Goal: Information Seeking & Learning: Learn about a topic

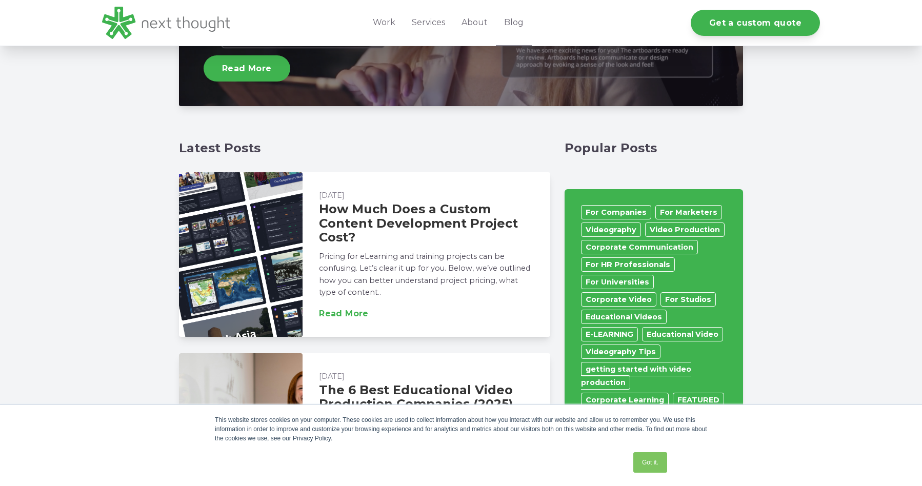
scroll to position [623, 0]
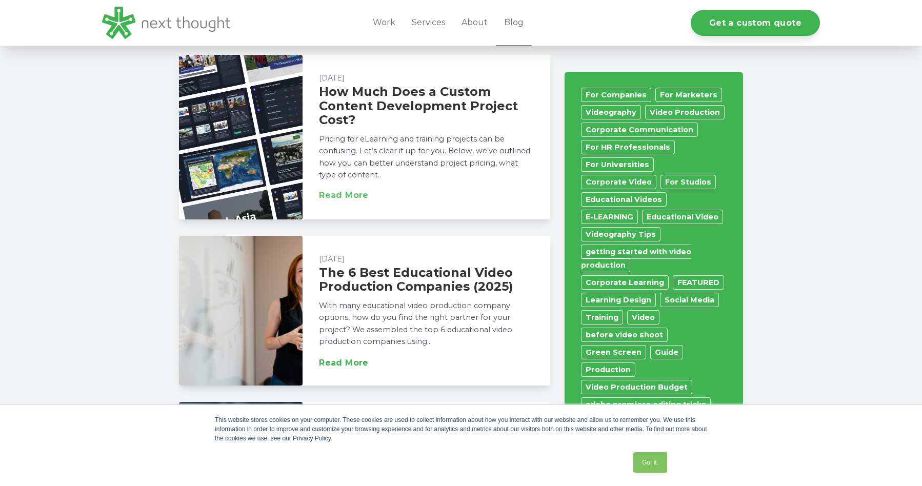
click at [350, 196] on link "Read More" at bounding box center [344, 195] width 50 height 8
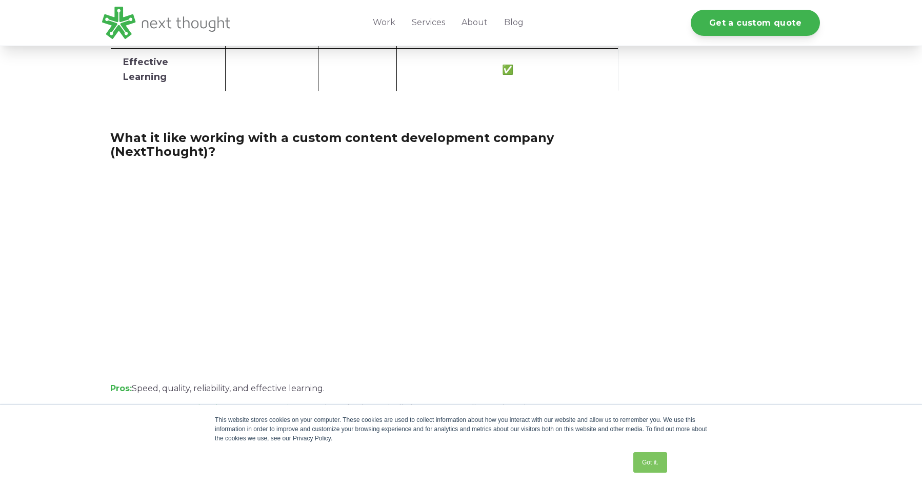
scroll to position [1636, 0]
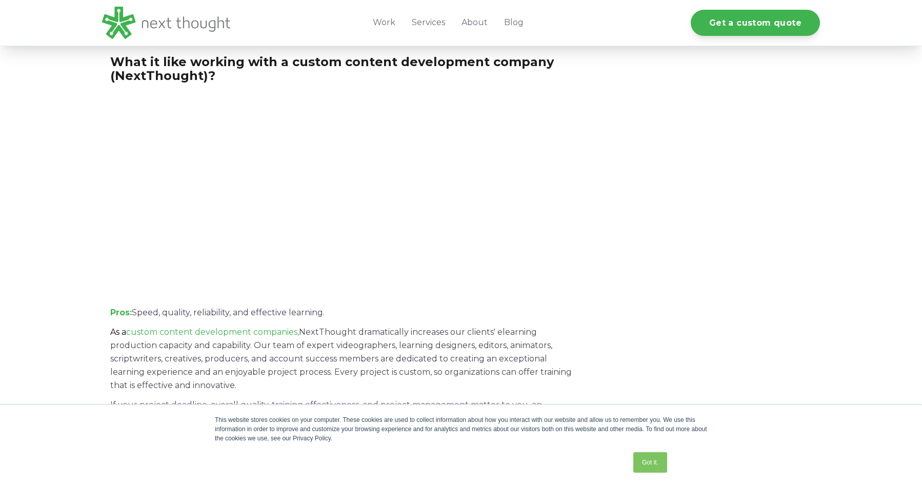
click at [480, 23] on link "About" at bounding box center [474, 23] width 43 height 46
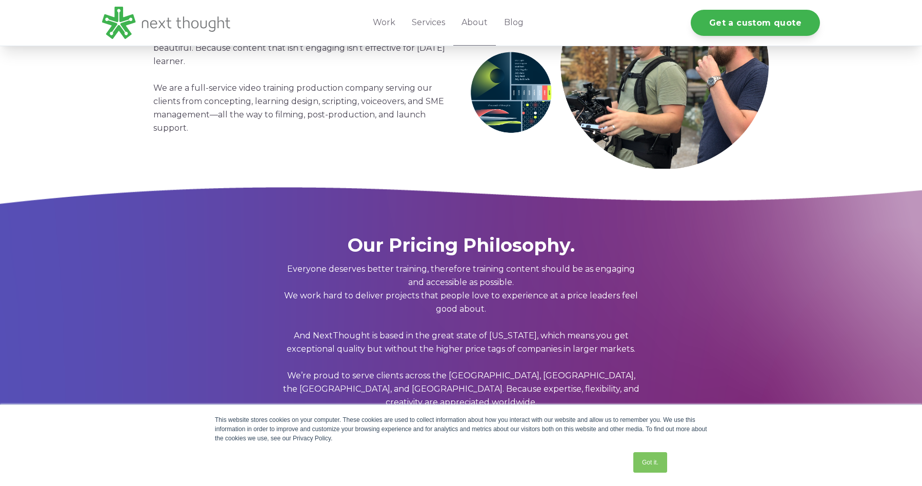
scroll to position [523, 0]
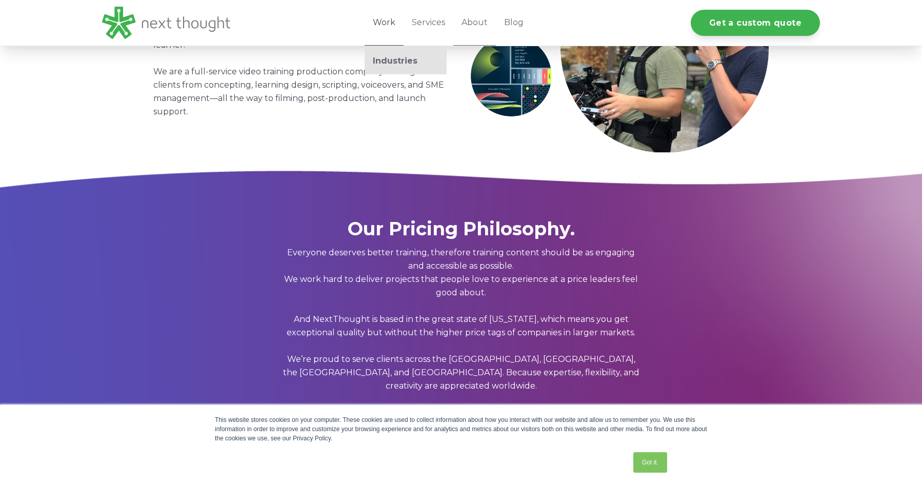
click at [385, 27] on link "Work" at bounding box center [384, 23] width 39 height 46
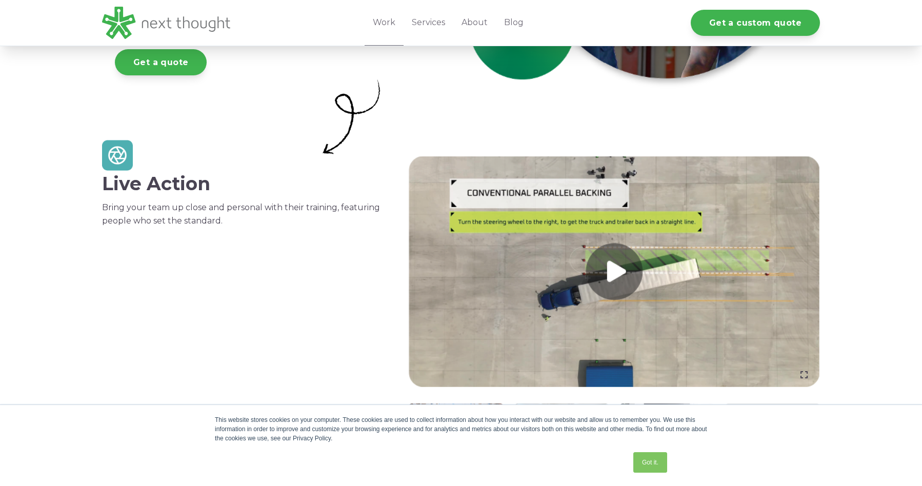
scroll to position [324, 0]
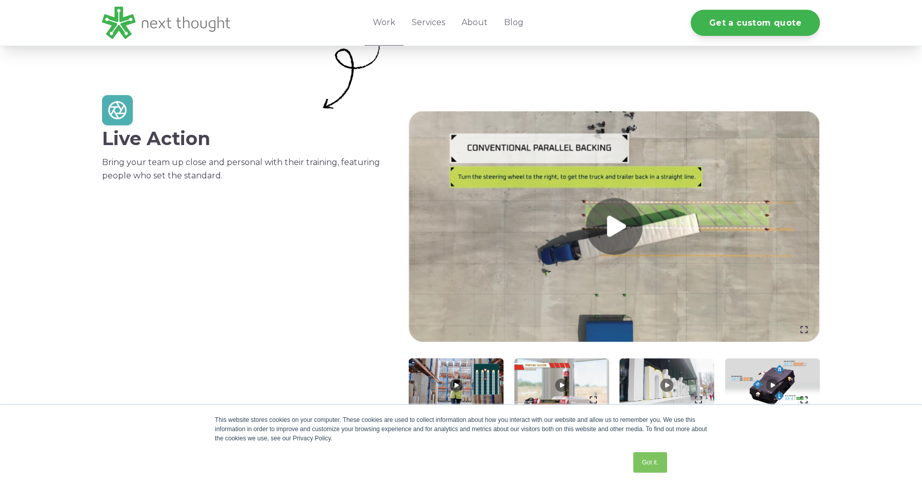
click at [626, 229] on link at bounding box center [614, 226] width 411 height 231
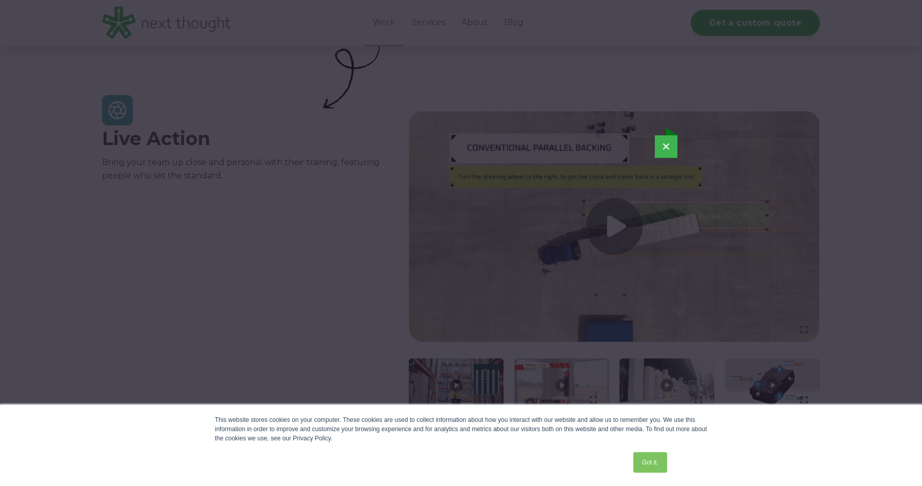
click at [668, 146] on button "×" at bounding box center [666, 146] width 23 height 23
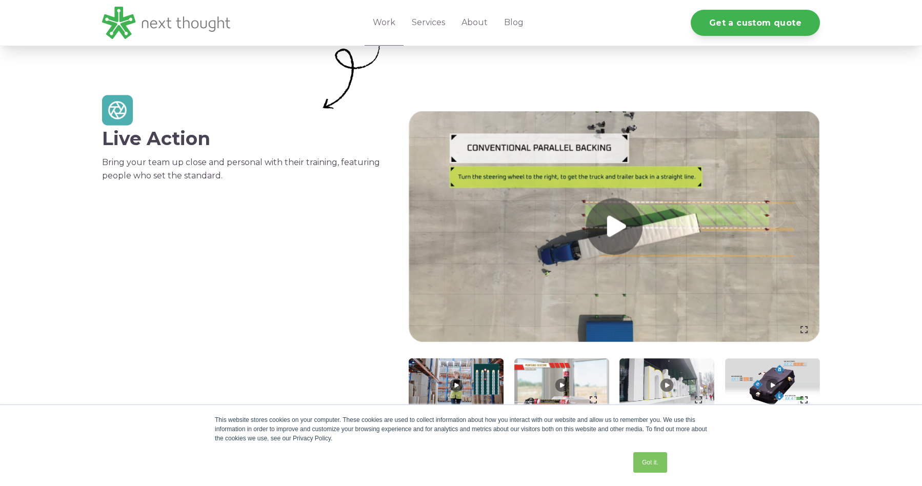
click at [458, 383] on link at bounding box center [456, 385] width 95 height 53
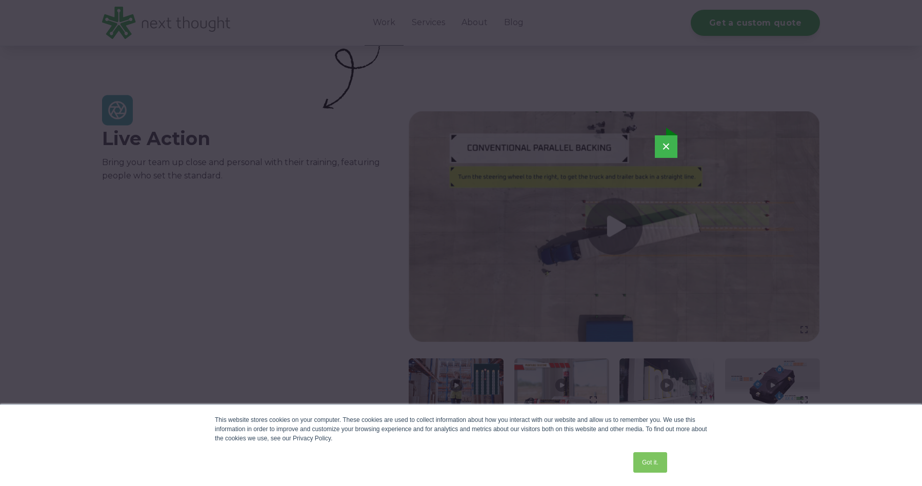
click at [671, 144] on button "×" at bounding box center [666, 146] width 23 height 23
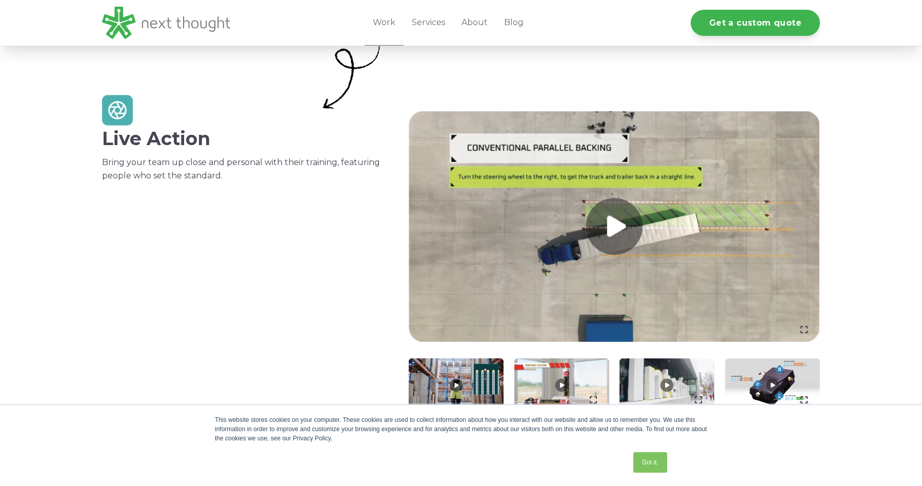
click at [560, 383] on link at bounding box center [561, 385] width 95 height 53
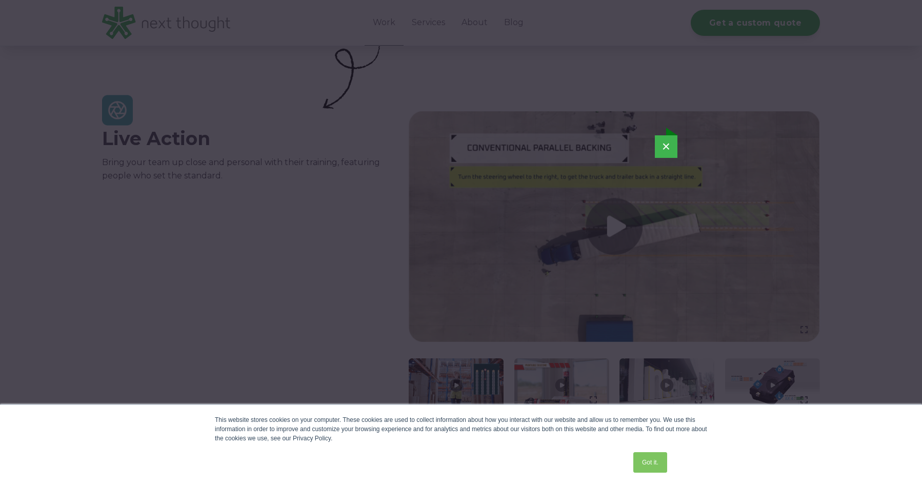
click at [668, 148] on button "×" at bounding box center [666, 146] width 23 height 23
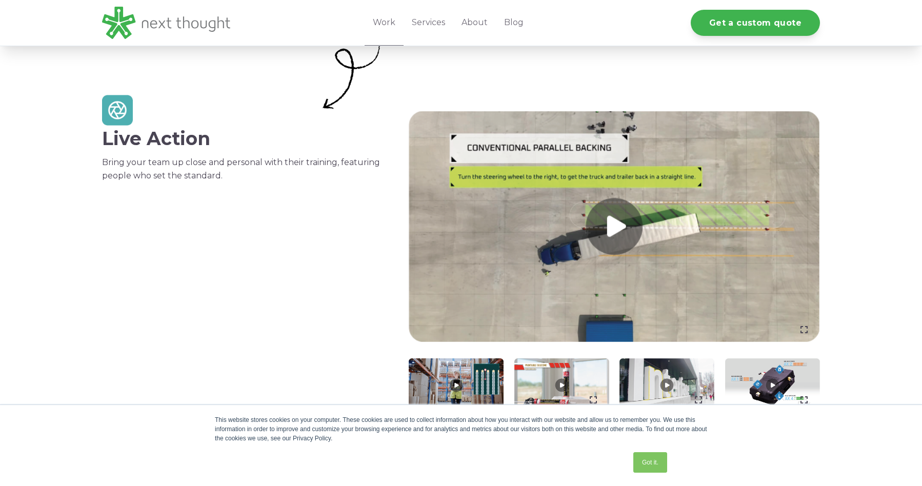
click at [666, 381] on link at bounding box center [667, 385] width 95 height 53
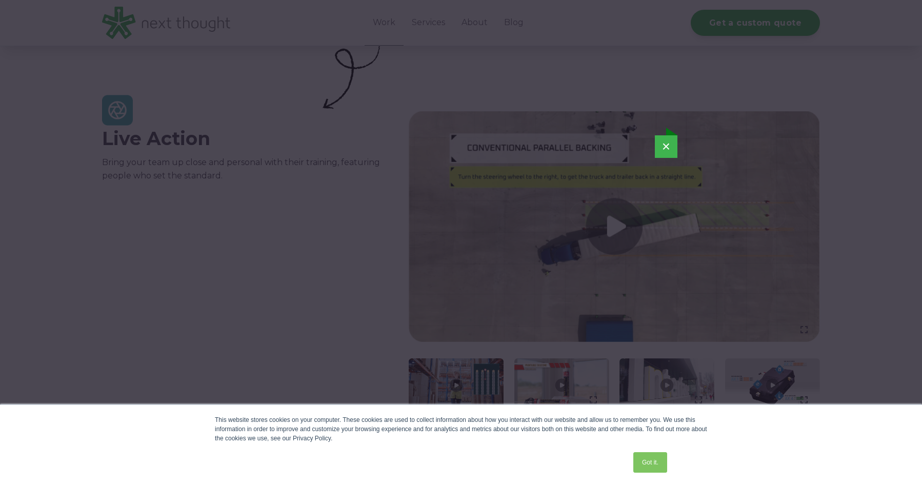
click at [667, 146] on button "×" at bounding box center [666, 146] width 23 height 23
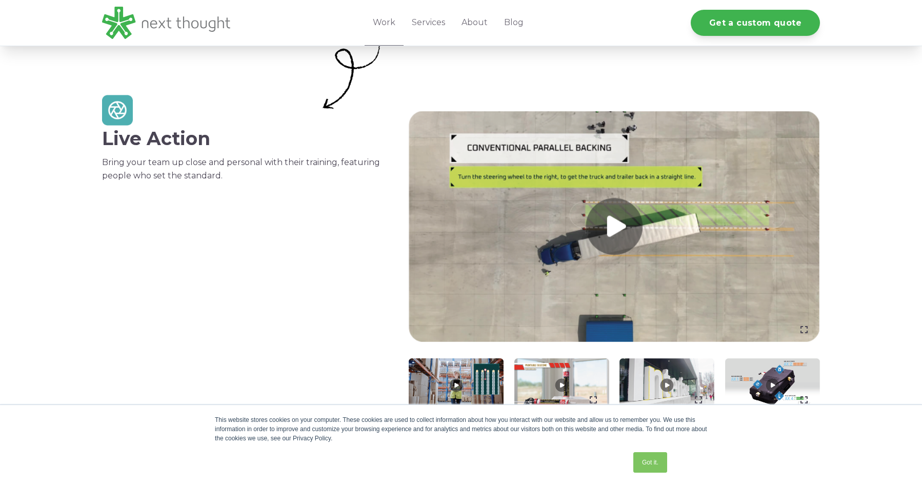
click at [770, 383] on link at bounding box center [772, 385] width 95 height 53
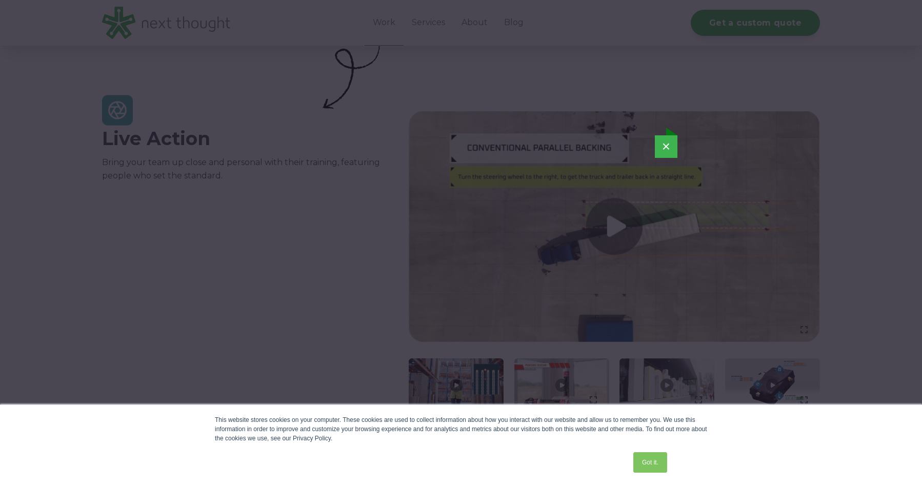
click at [667, 144] on button "×" at bounding box center [666, 146] width 23 height 23
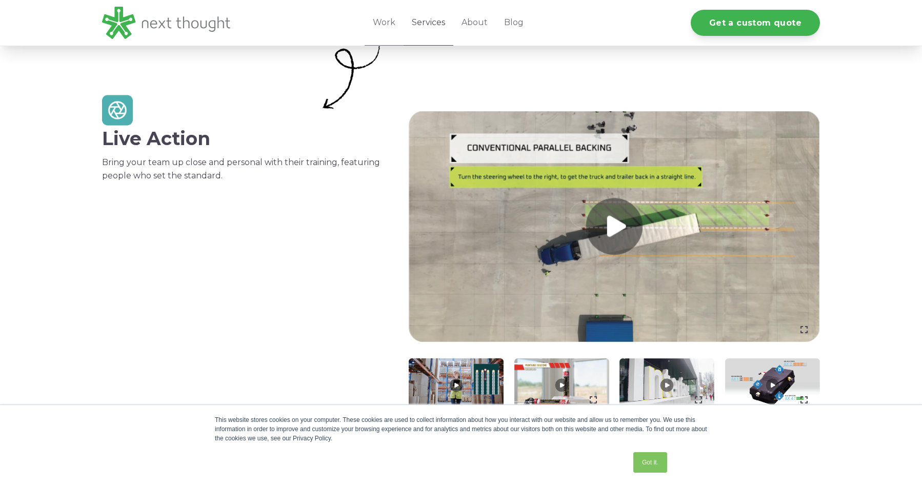
click at [430, 22] on link "Services" at bounding box center [429, 23] width 50 height 46
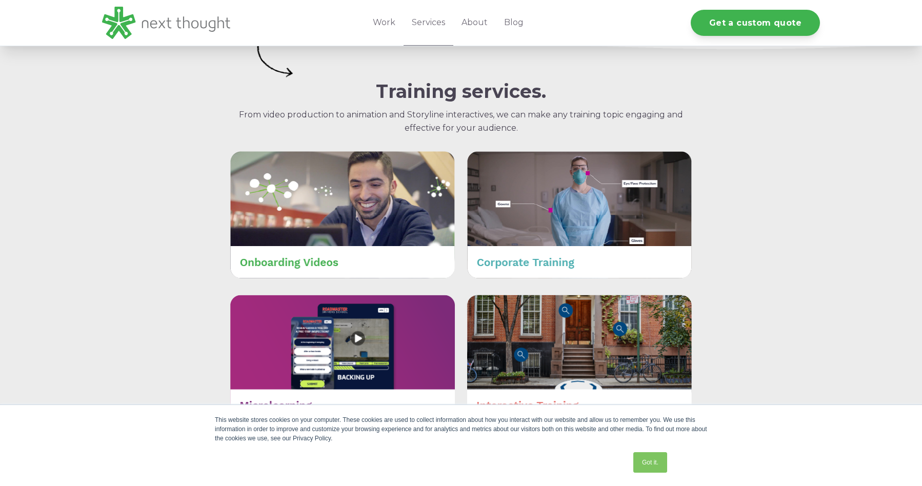
scroll to position [416, 0]
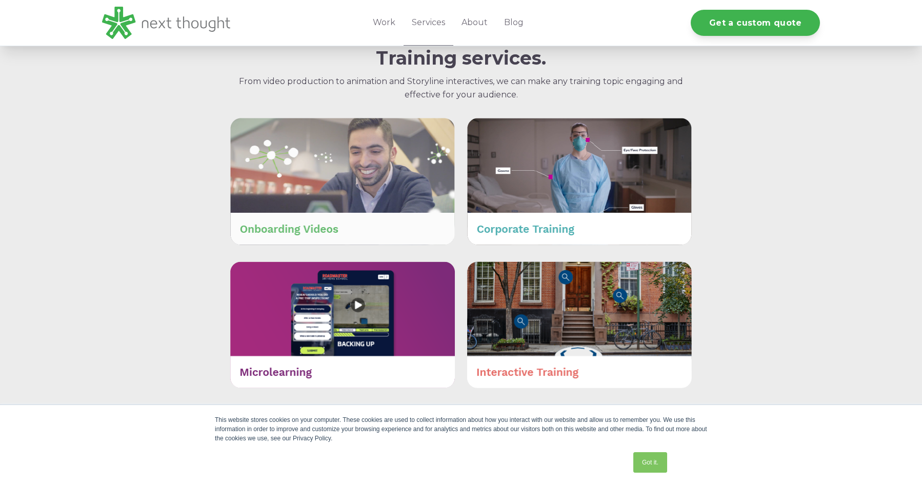
click at [319, 230] on img at bounding box center [342, 181] width 225 height 127
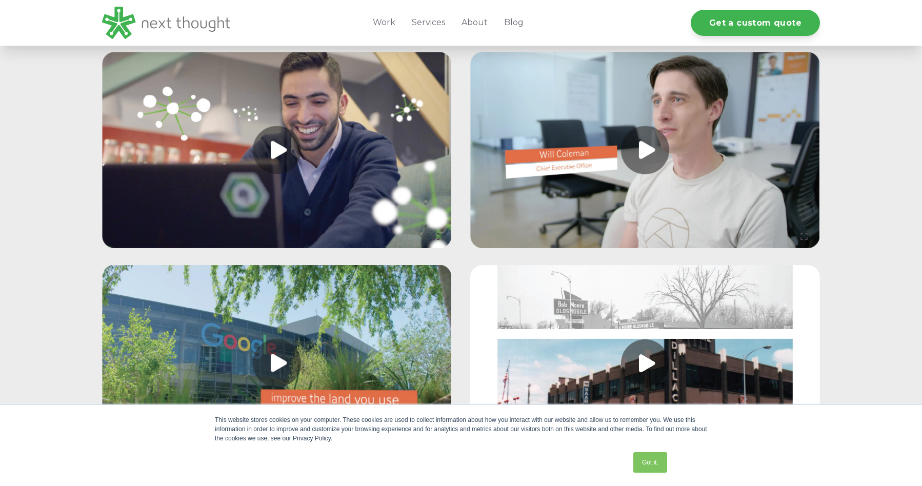
scroll to position [1034, 0]
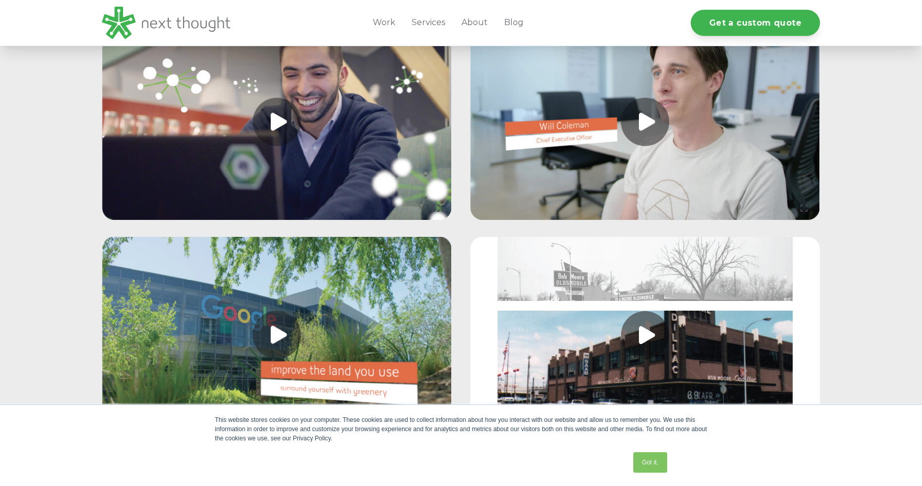
click at [277, 132] on link at bounding box center [277, 122] width 350 height 197
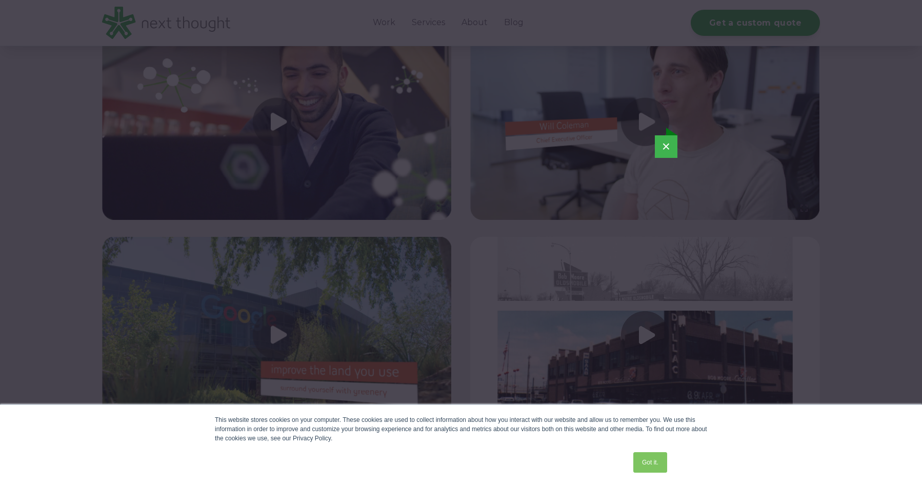
click at [670, 141] on button "×" at bounding box center [666, 146] width 23 height 23
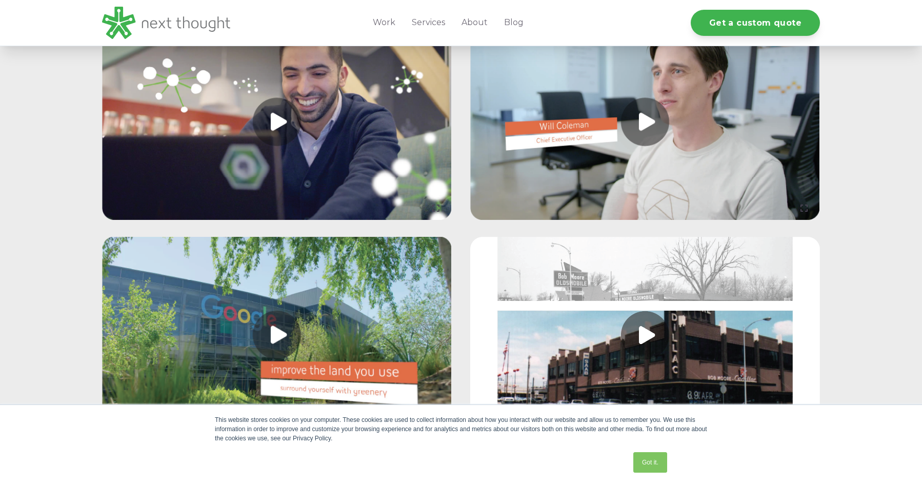
click at [649, 139] on link at bounding box center [645, 122] width 350 height 197
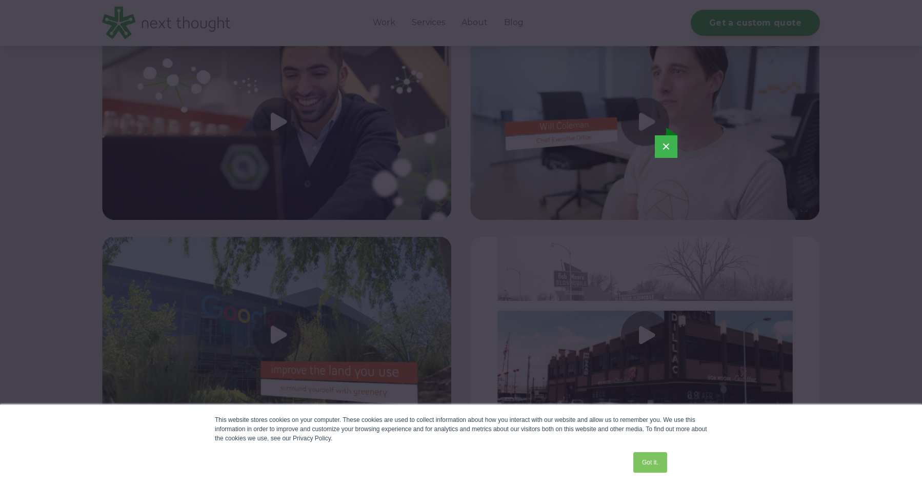
click at [674, 145] on button "×" at bounding box center [666, 146] width 23 height 23
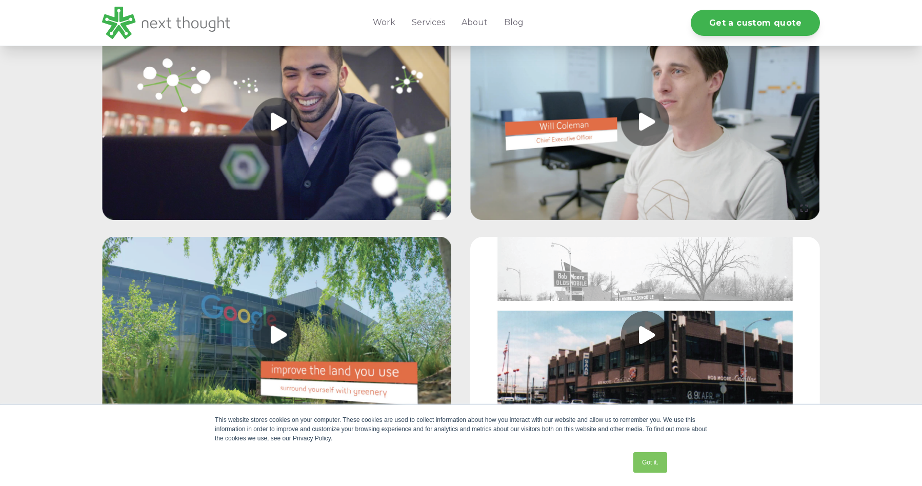
click at [636, 348] on link at bounding box center [645, 335] width 350 height 197
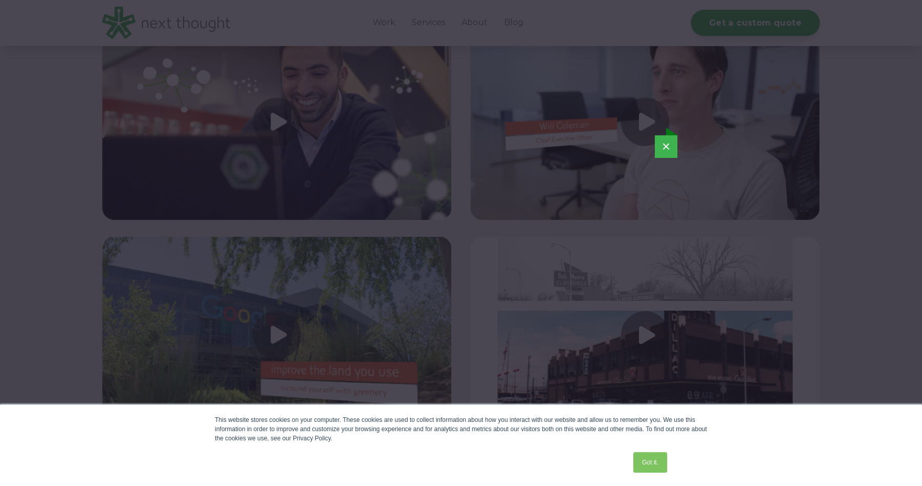
click at [672, 146] on button "×" at bounding box center [666, 146] width 23 height 23
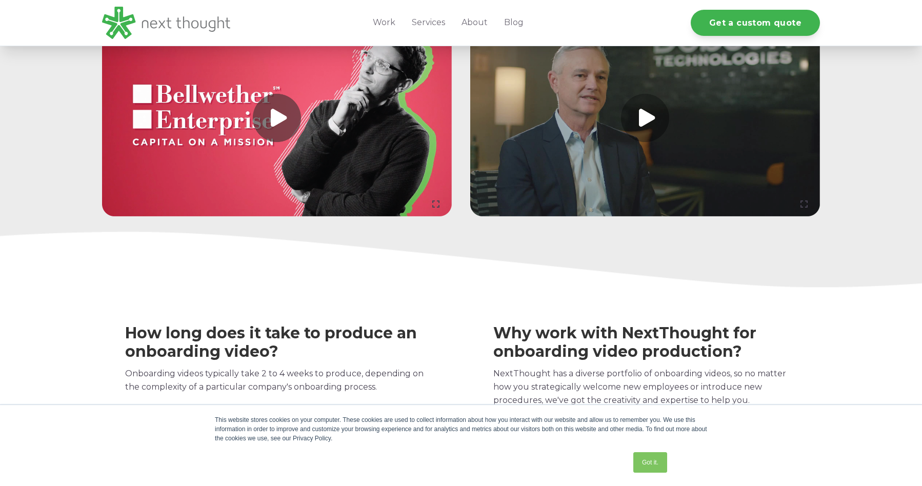
scroll to position [1367, 0]
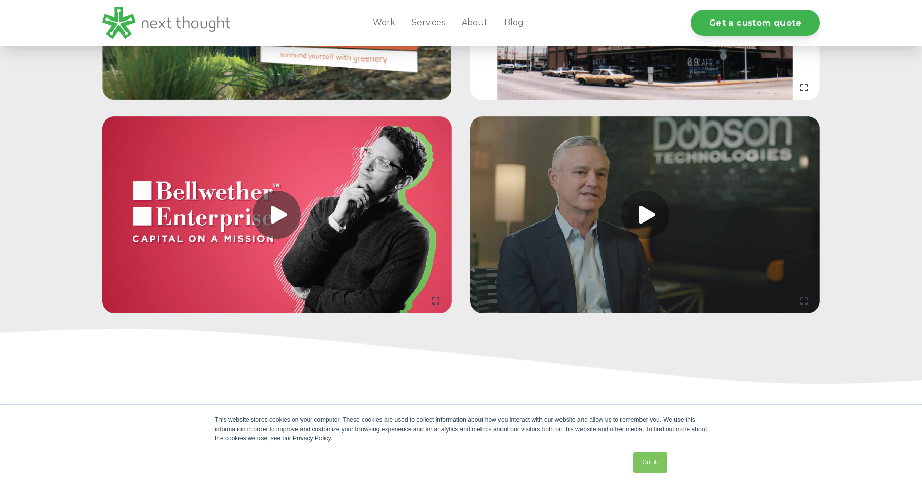
click at [269, 228] on link at bounding box center [277, 214] width 350 height 197
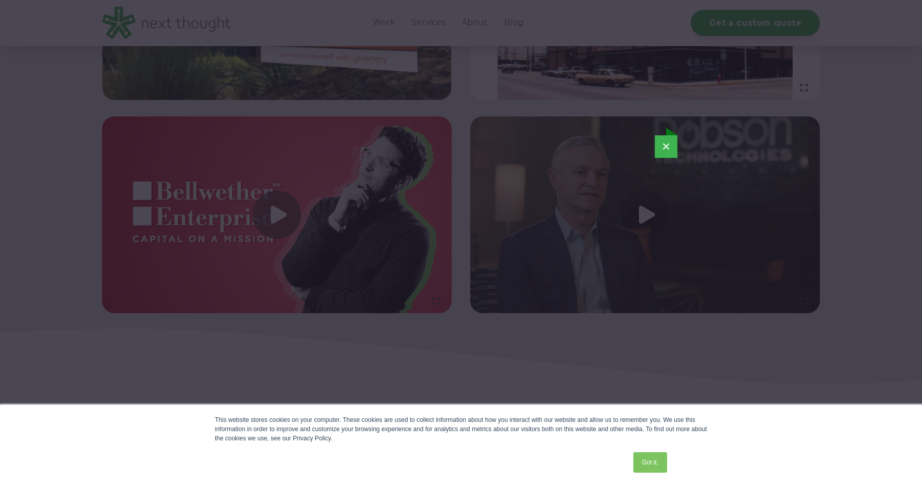
click at [665, 147] on button "×" at bounding box center [666, 146] width 23 height 23
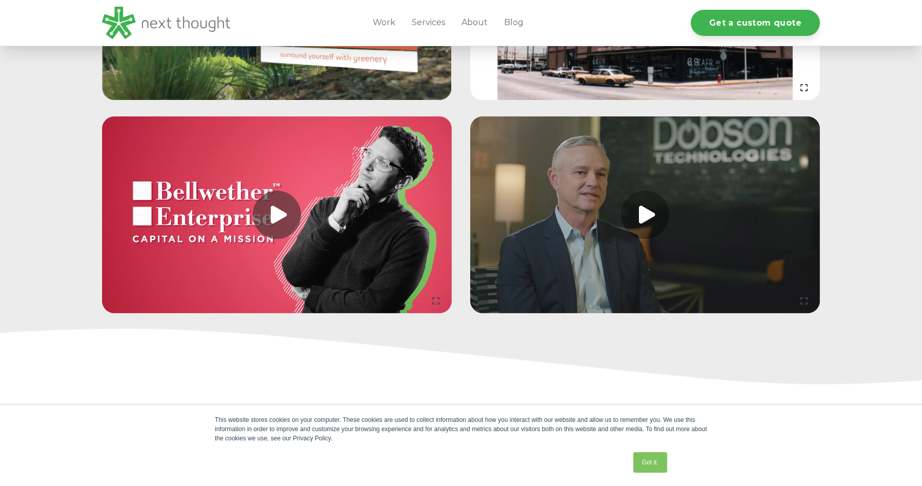
click at [644, 230] on link at bounding box center [645, 214] width 350 height 197
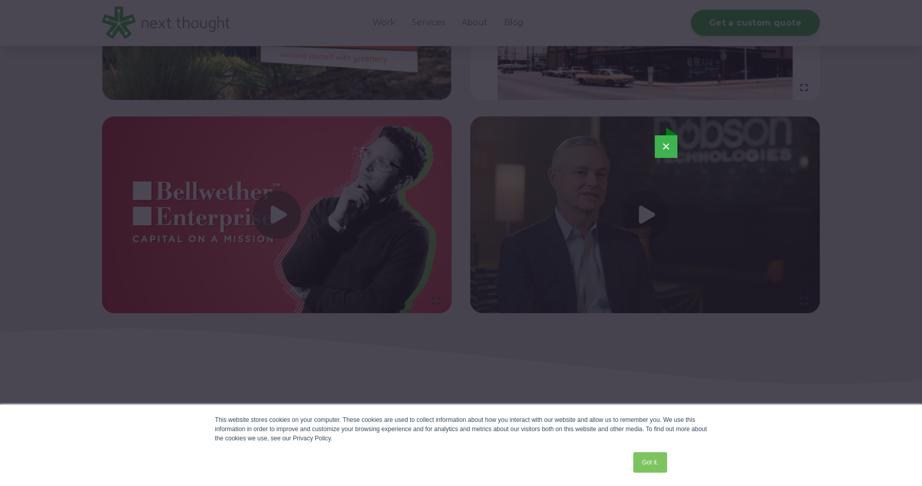
click at [669, 149] on button "×" at bounding box center [666, 146] width 23 height 23
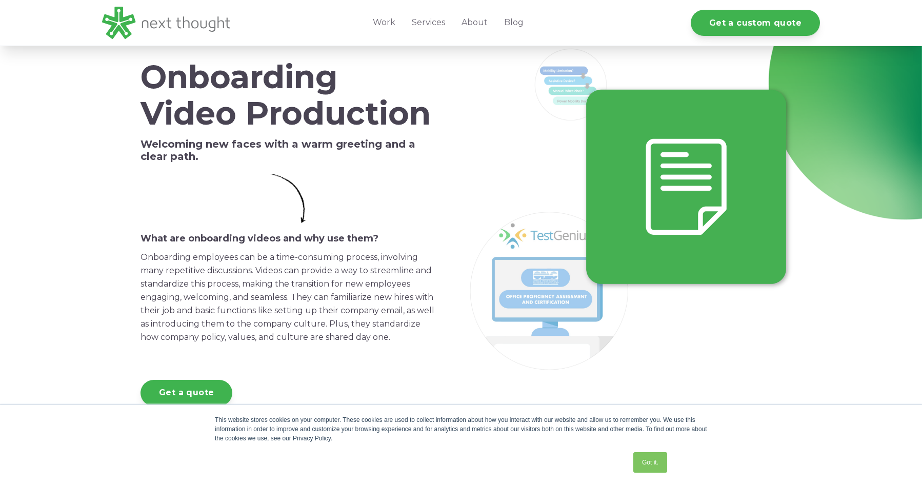
scroll to position [0, 0]
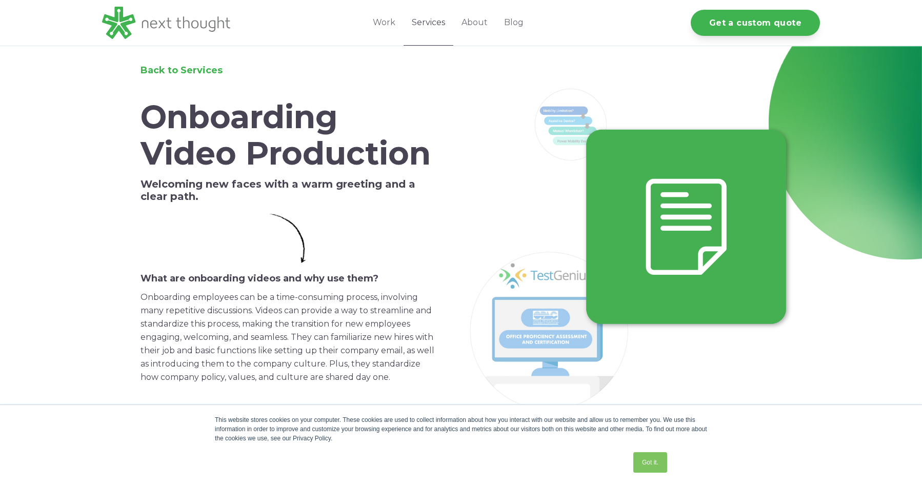
click at [427, 23] on link "Services" at bounding box center [429, 23] width 50 height 46
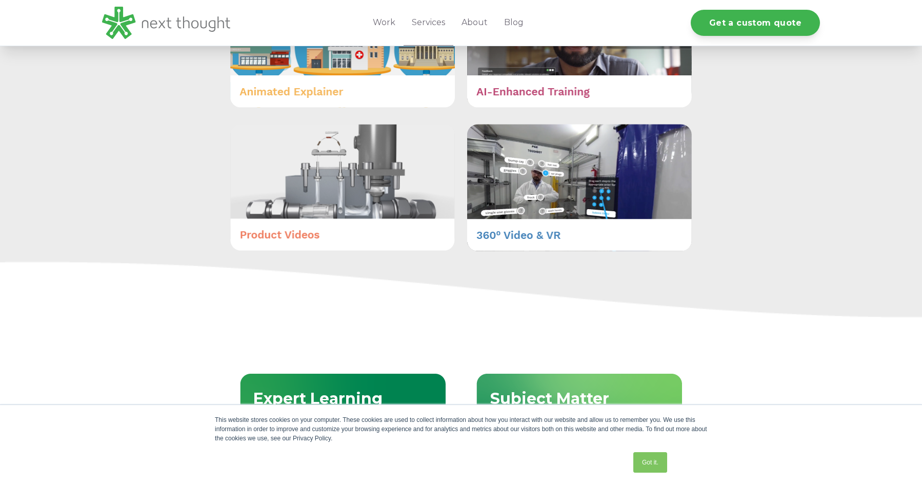
scroll to position [773, 0]
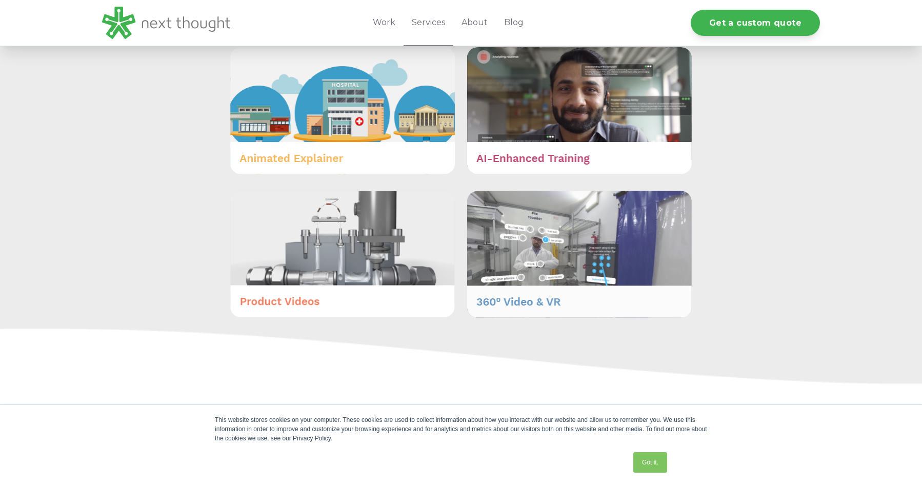
click at [595, 240] on img at bounding box center [579, 254] width 225 height 127
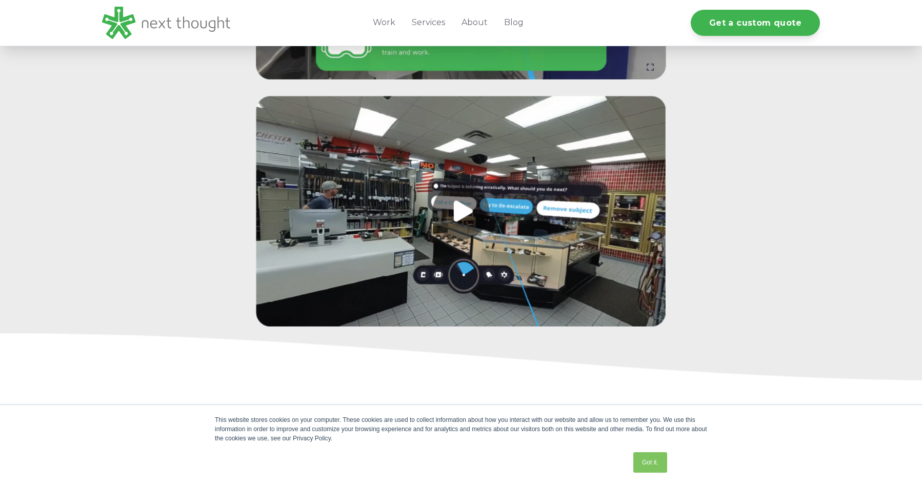
scroll to position [1260, 0]
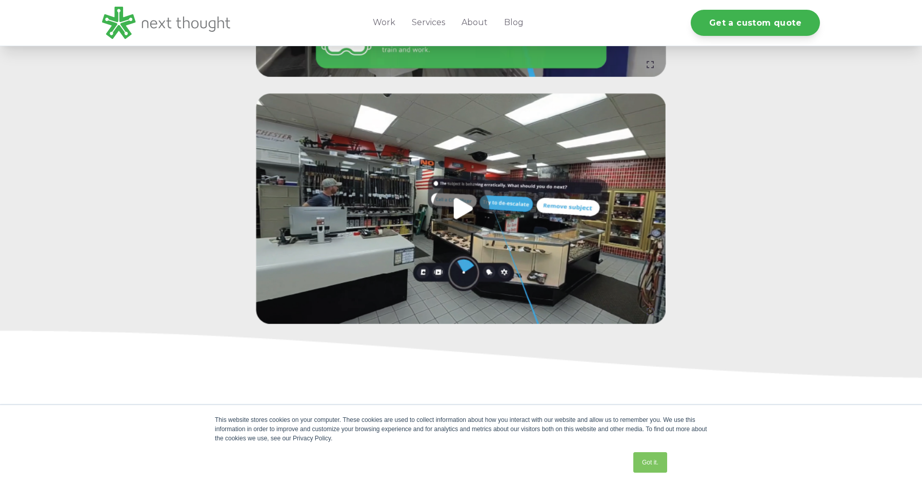
click at [460, 205] on link at bounding box center [461, 208] width 410 height 231
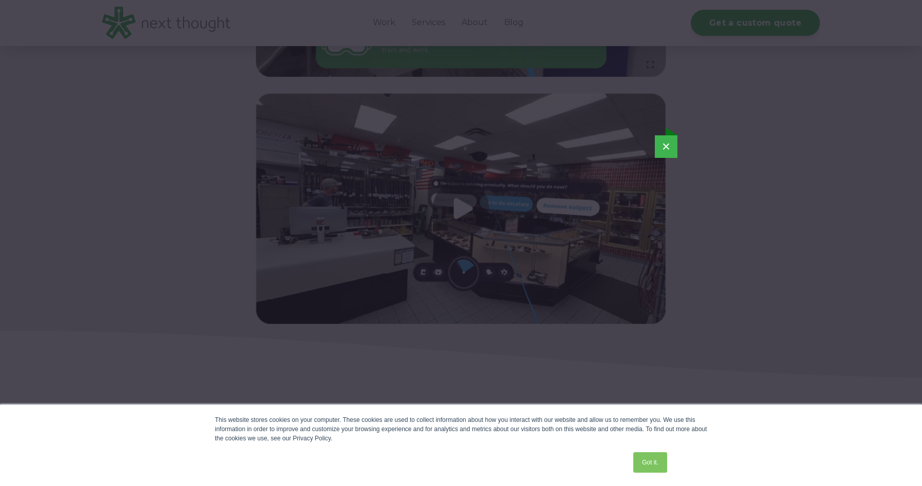
click at [672, 147] on button "×" at bounding box center [666, 146] width 23 height 23
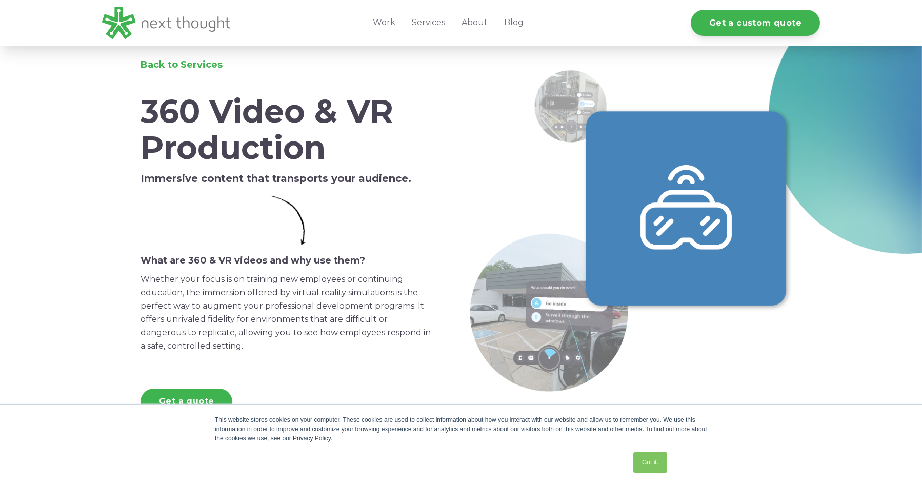
scroll to position [0, 0]
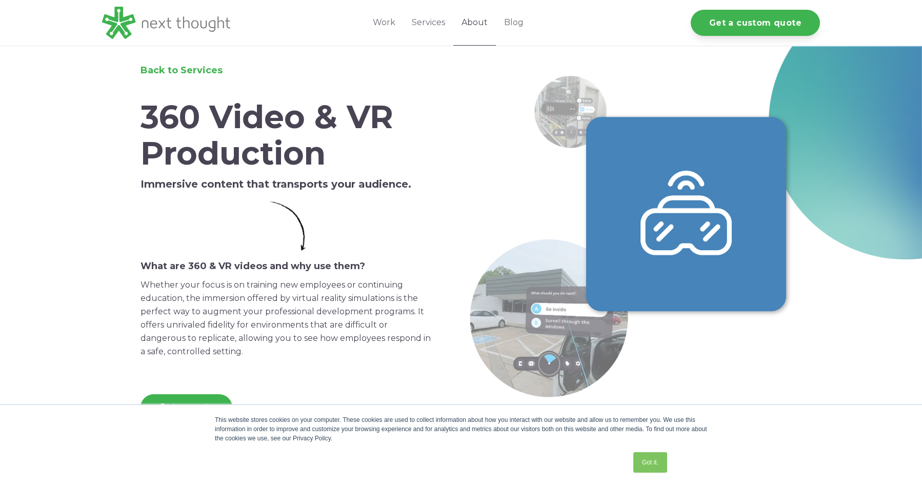
click at [484, 22] on link "About" at bounding box center [474, 23] width 43 height 46
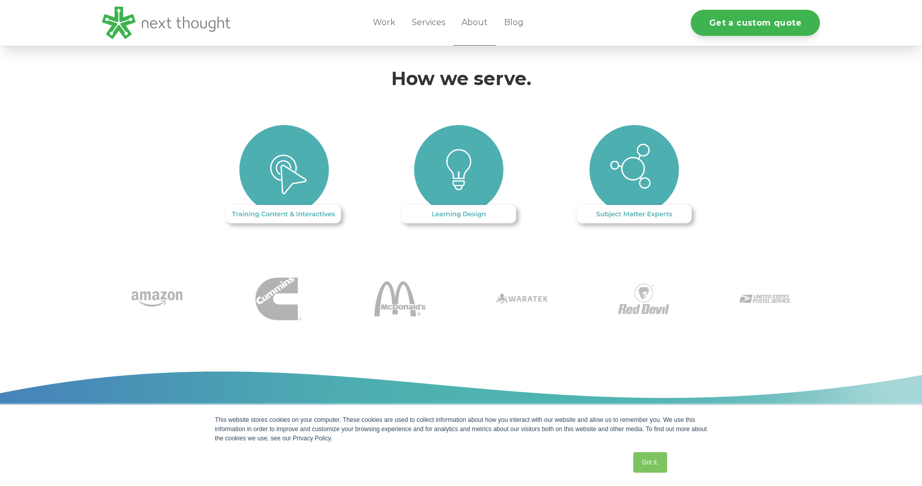
scroll to position [965, 0]
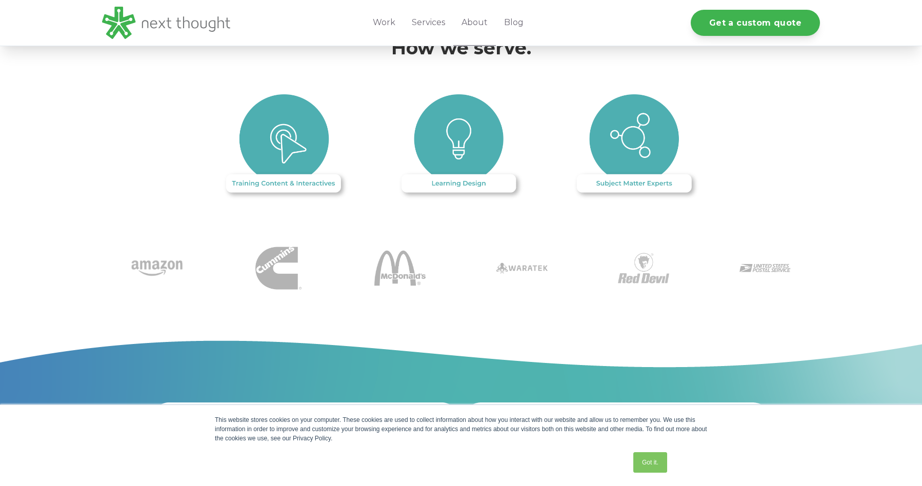
click at [284, 129] on img at bounding box center [286, 147] width 128 height 107
drag, startPoint x: 296, startPoint y: 171, endPoint x: 306, endPoint y: 170, distance: 9.8
click at [296, 172] on img at bounding box center [286, 147] width 128 height 107
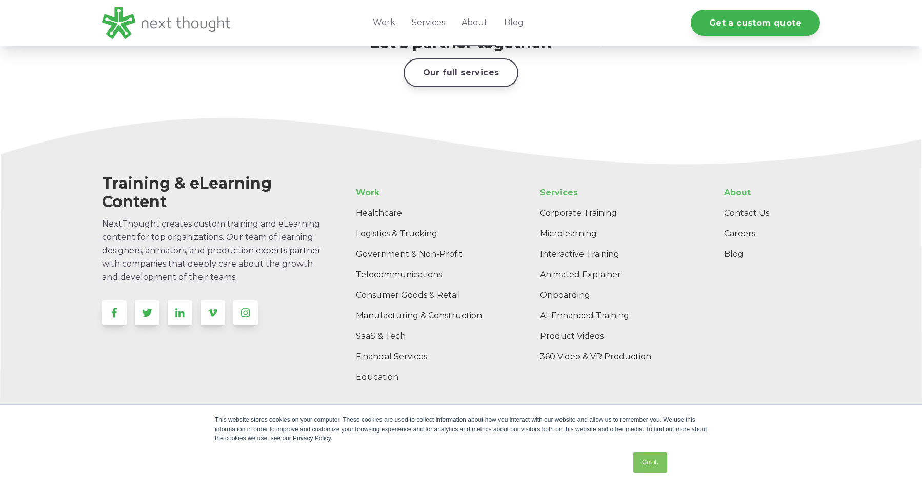
scroll to position [1638, 0]
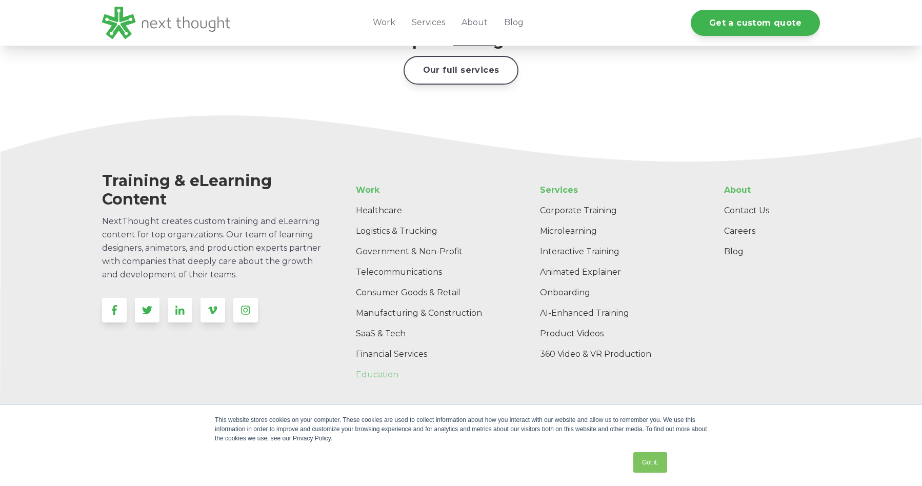
click at [385, 365] on link "Education" at bounding box center [425, 375] width 154 height 21
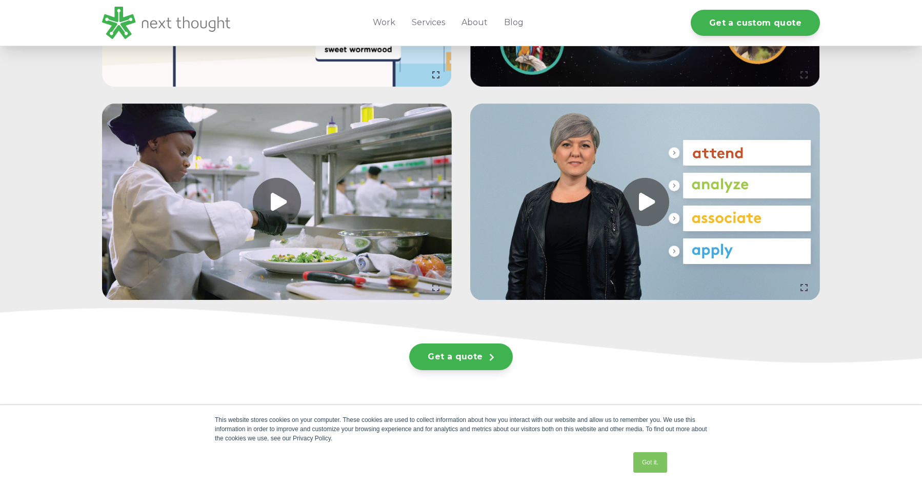
scroll to position [2788, 0]
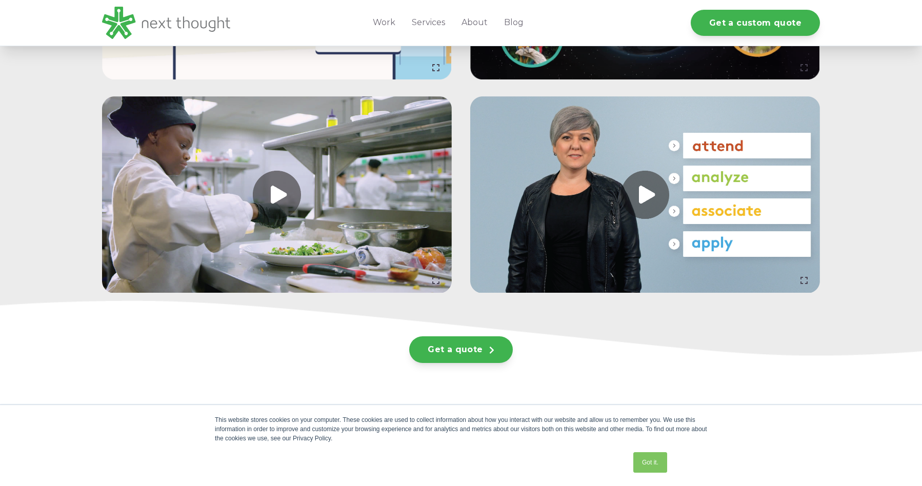
click at [646, 196] on link at bounding box center [645, 194] width 350 height 197
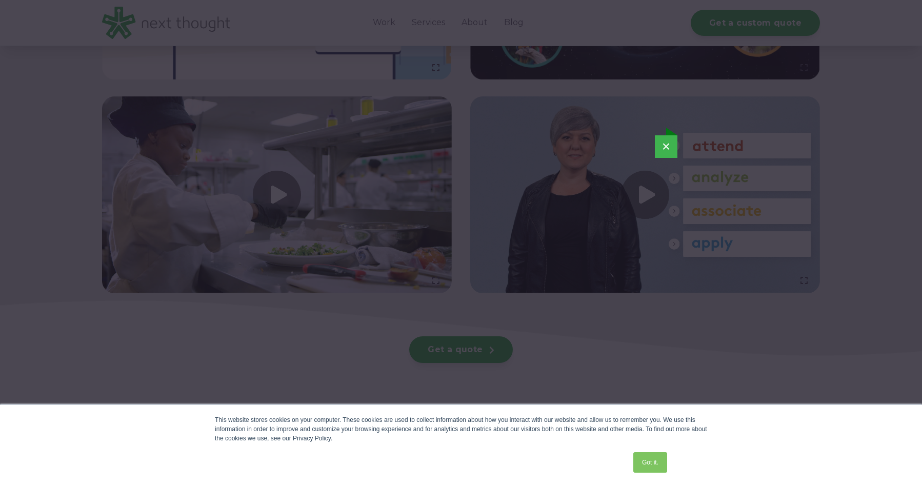
click at [660, 143] on button "×" at bounding box center [666, 146] width 23 height 23
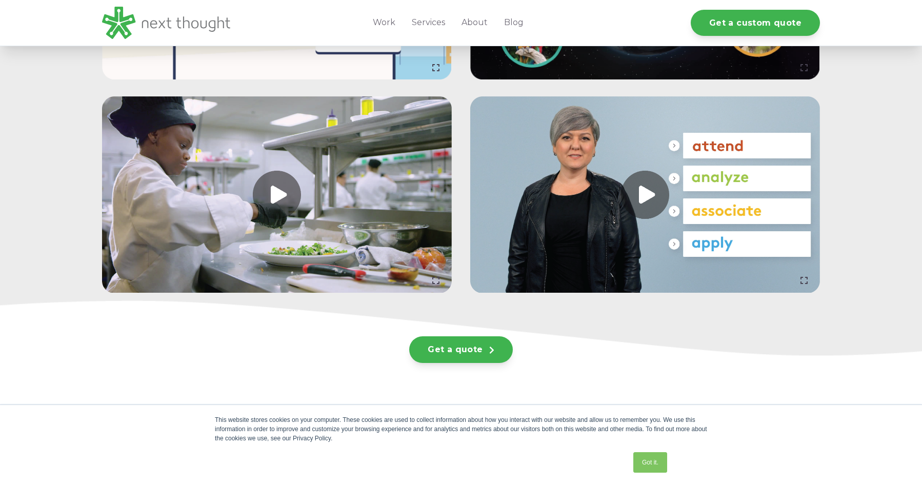
click at [273, 192] on link at bounding box center [277, 194] width 350 height 197
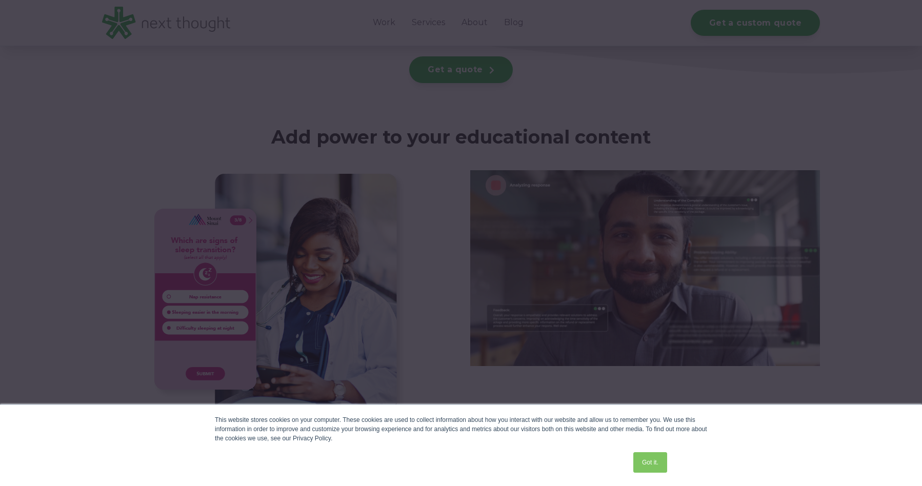
scroll to position [3984, 0]
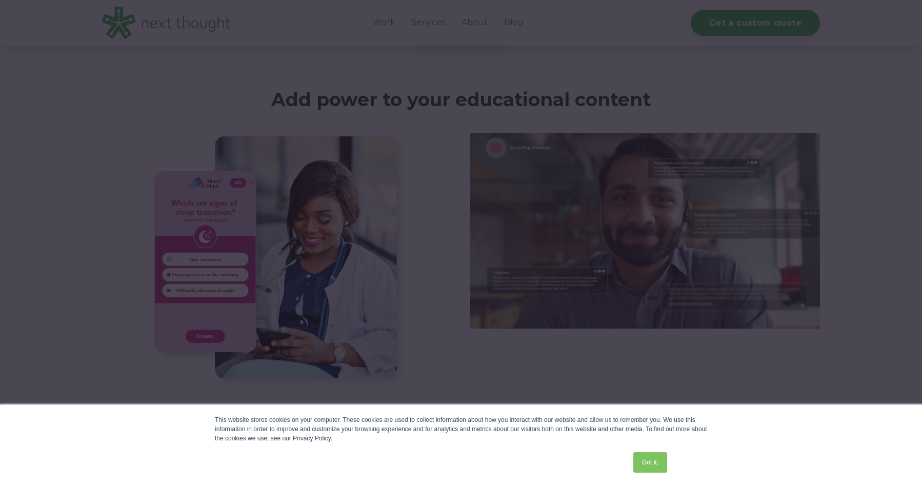
click at [315, 245] on div at bounding box center [461, 243] width 922 height 486
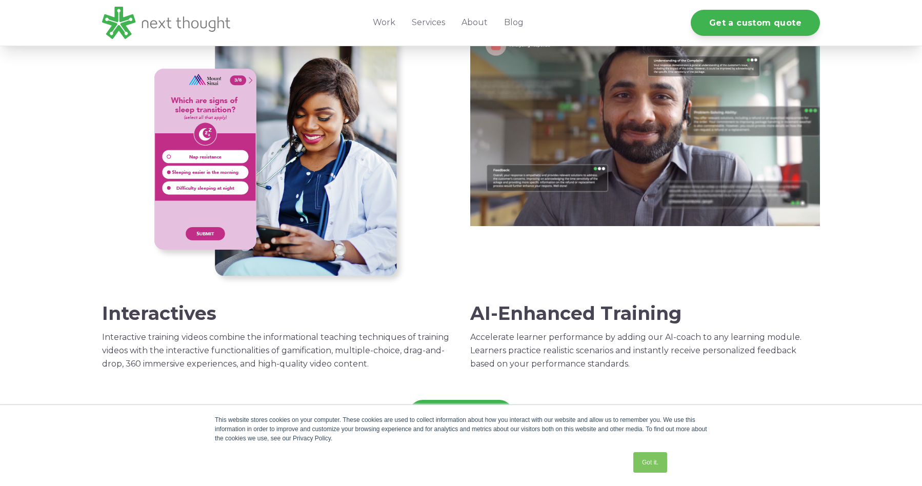
scroll to position [3950, 0]
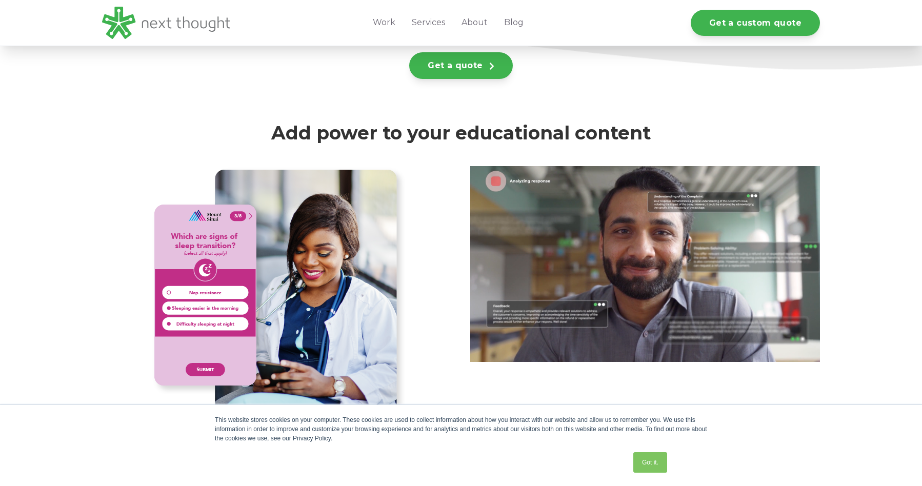
click at [314, 277] on img at bounding box center [277, 294] width 256 height 256
click at [265, 254] on img at bounding box center [277, 294] width 256 height 256
click at [285, 262] on img at bounding box center [277, 294] width 256 height 256
click at [654, 304] on img at bounding box center [645, 264] width 350 height 196
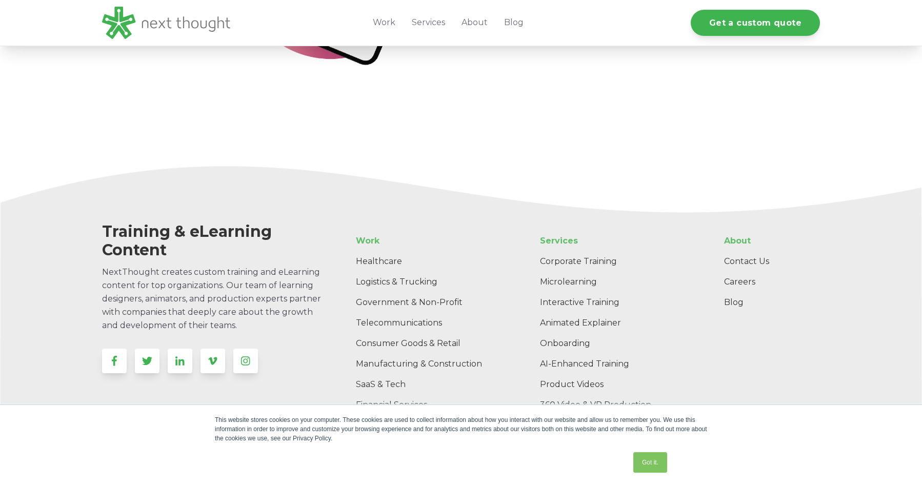
scroll to position [6676, 0]
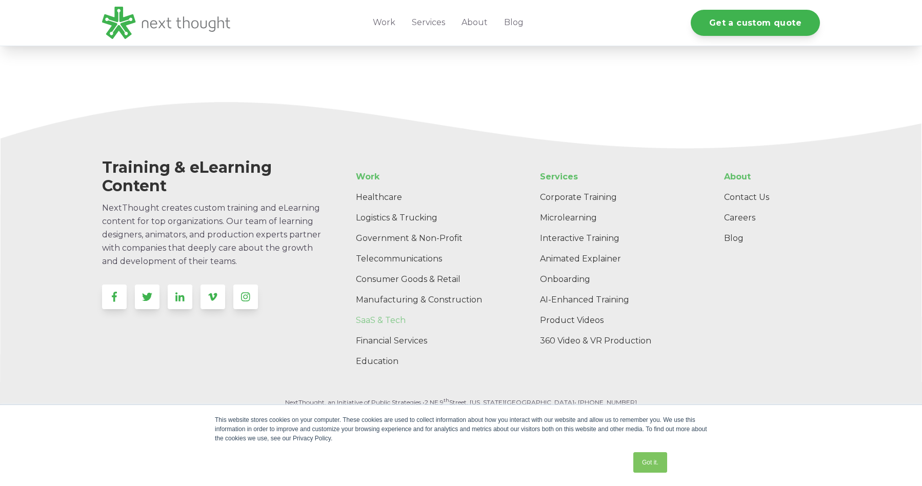
click at [388, 316] on link "SaaS & Tech" at bounding box center [425, 320] width 154 height 21
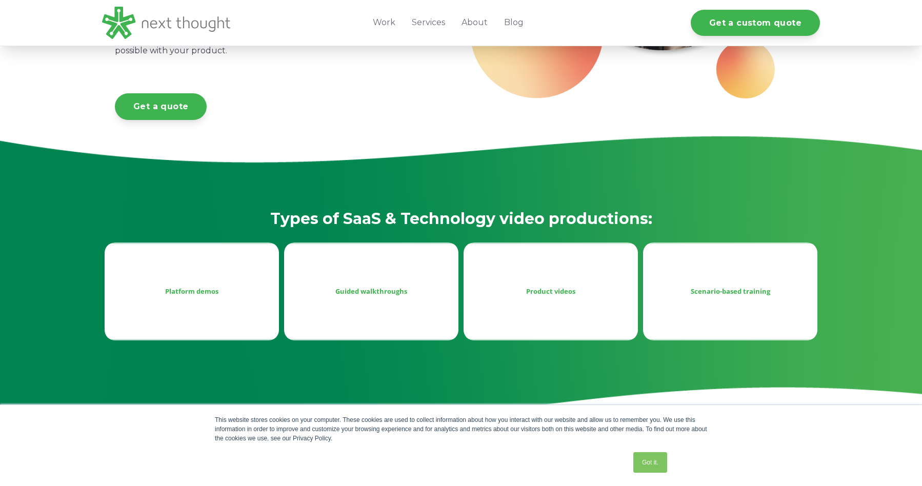
scroll to position [332, 0]
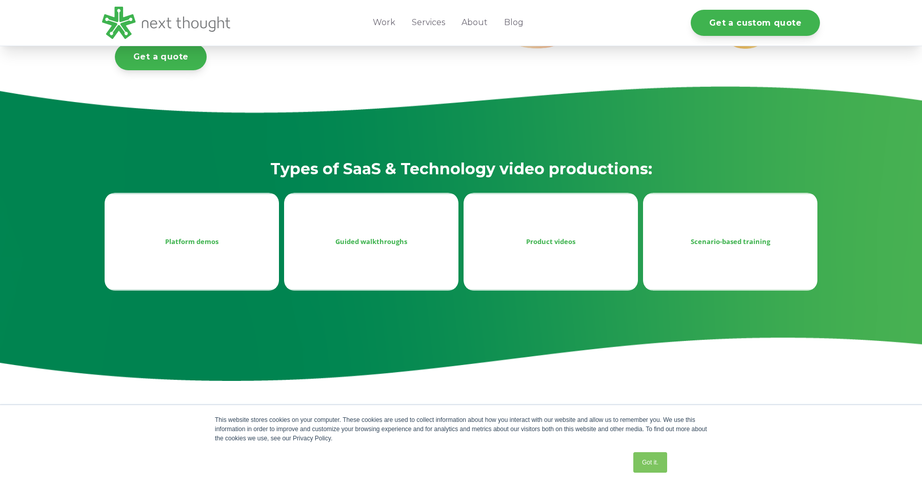
click at [204, 244] on div "Platform demos" at bounding box center [192, 241] width 158 height 12
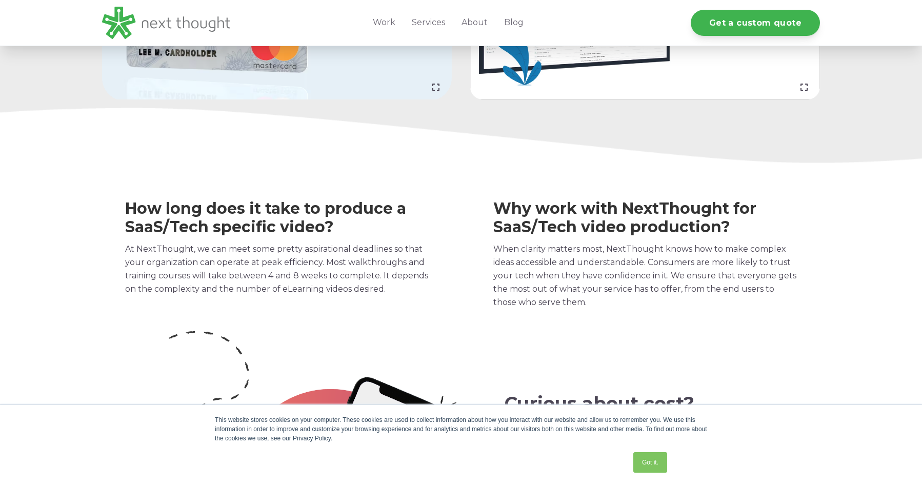
scroll to position [1343, 0]
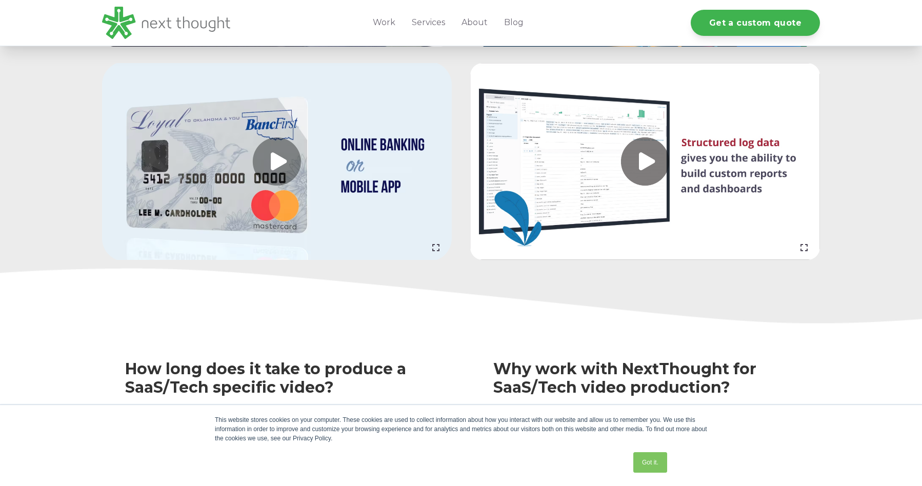
click at [277, 161] on link at bounding box center [277, 161] width 350 height 197
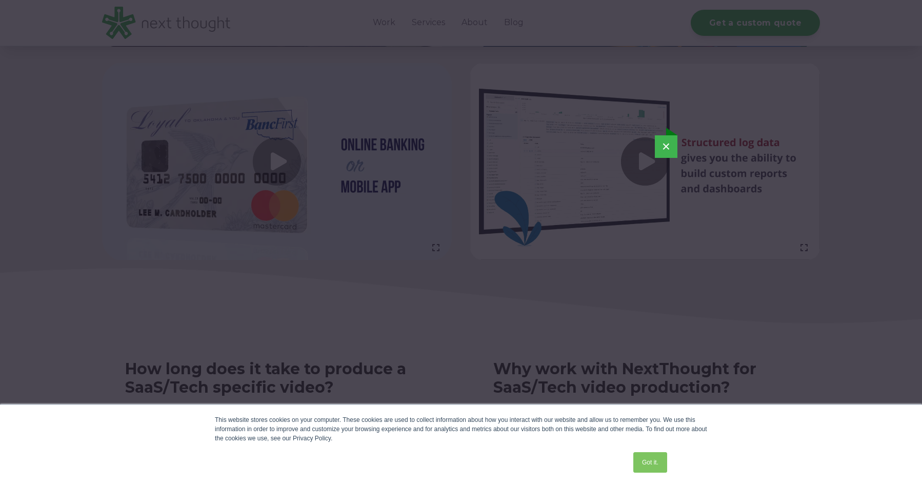
click at [673, 145] on button "×" at bounding box center [666, 146] width 23 height 23
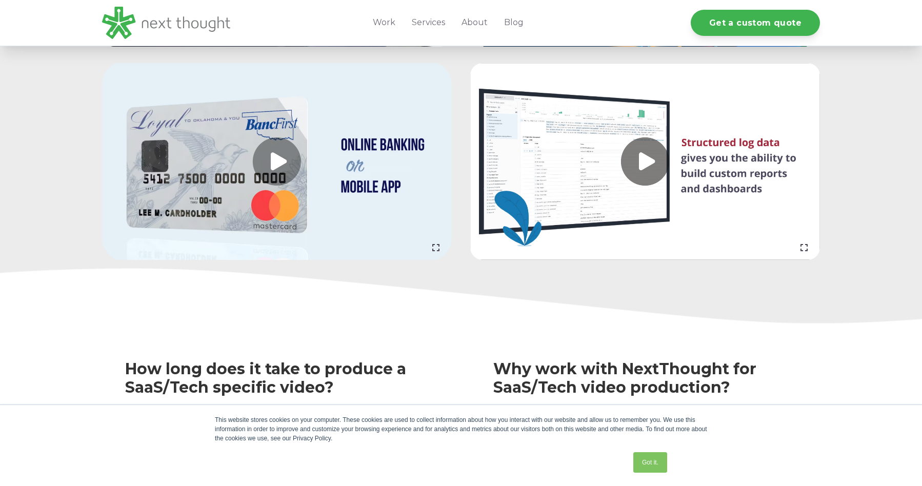
click at [657, 171] on link at bounding box center [645, 161] width 350 height 197
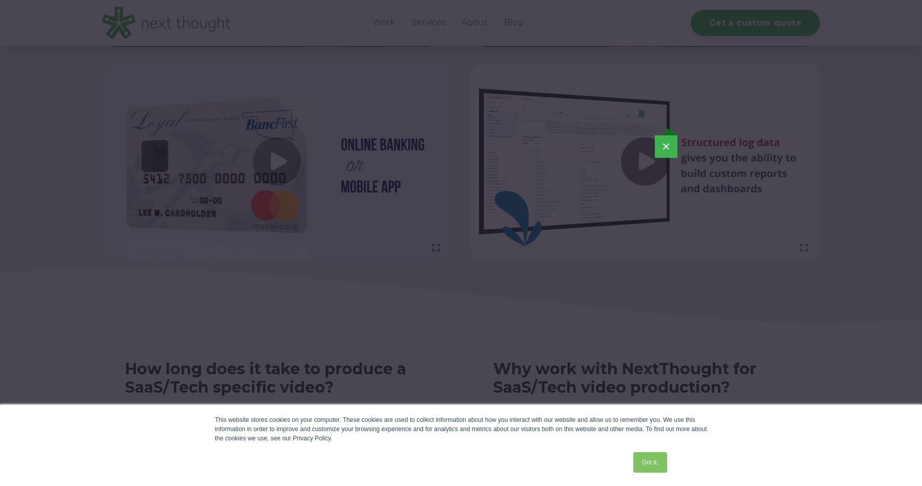
click at [663, 146] on button "×" at bounding box center [666, 146] width 23 height 23
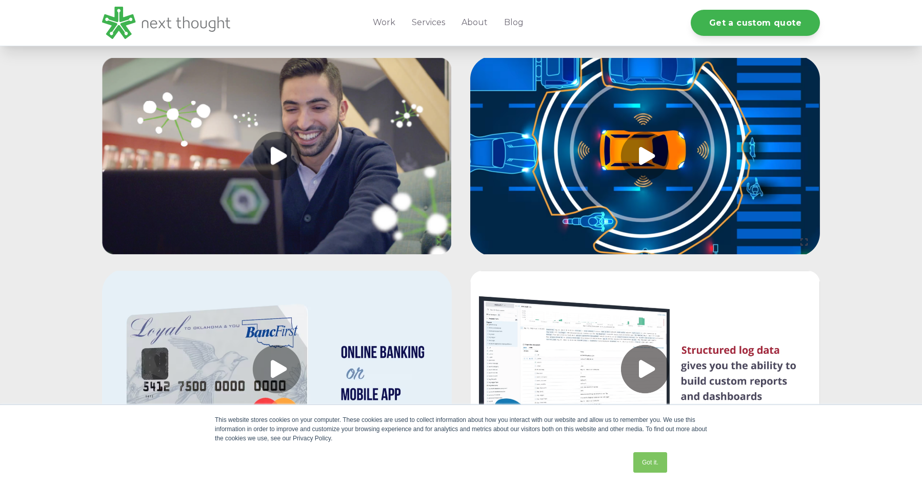
scroll to position [1060, 0]
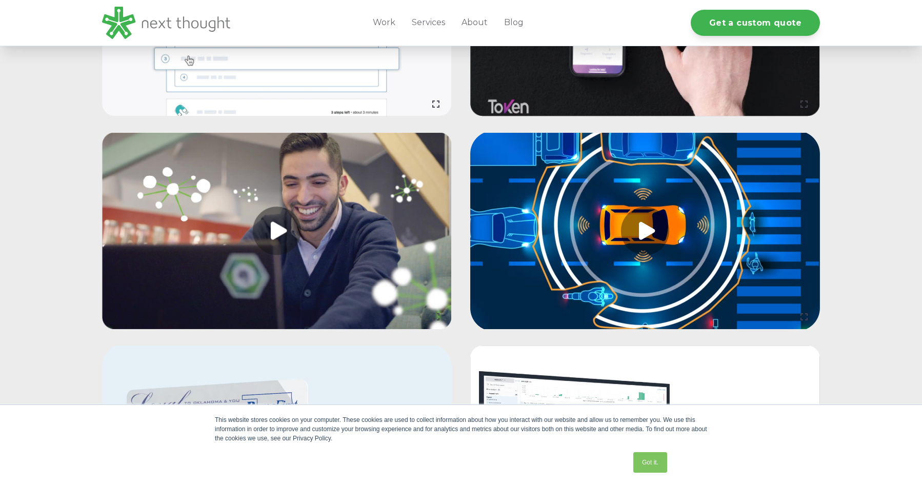
click at [275, 232] on link at bounding box center [277, 231] width 350 height 197
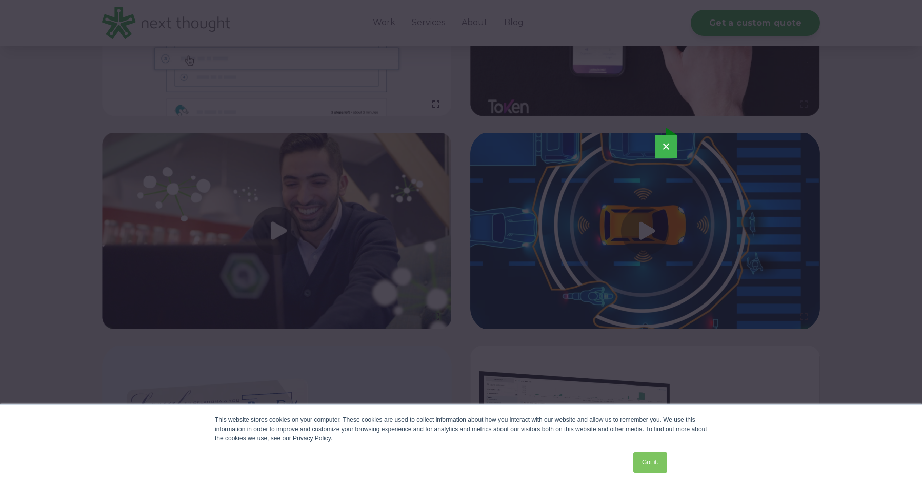
click at [674, 144] on button "×" at bounding box center [666, 146] width 23 height 23
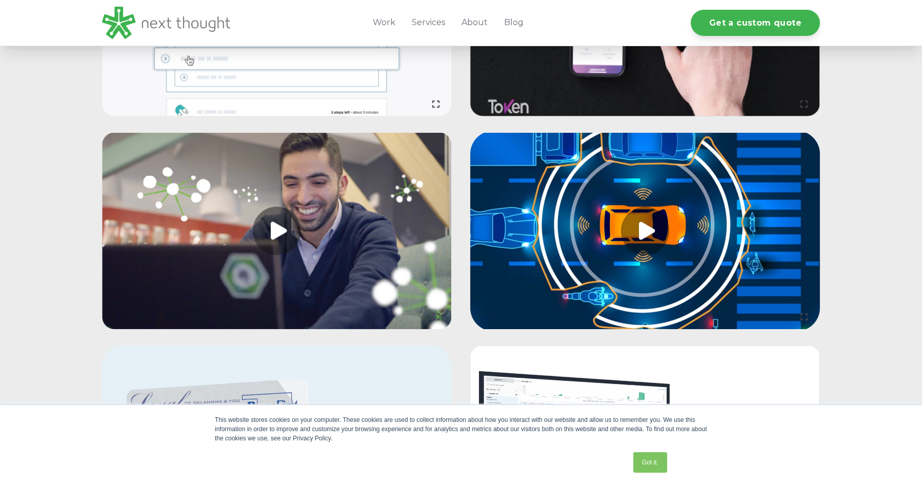
click at [641, 229] on link at bounding box center [645, 231] width 350 height 197
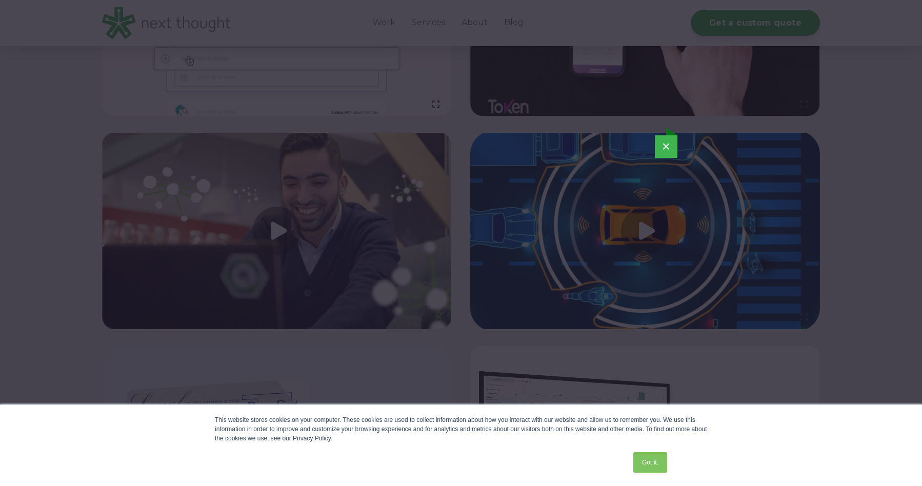
click at [669, 144] on button "×" at bounding box center [666, 146] width 23 height 23
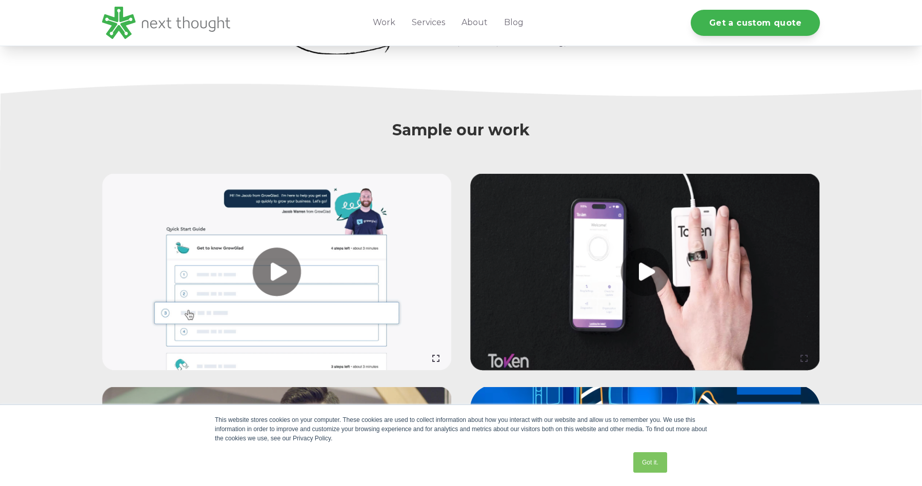
scroll to position [800, 0]
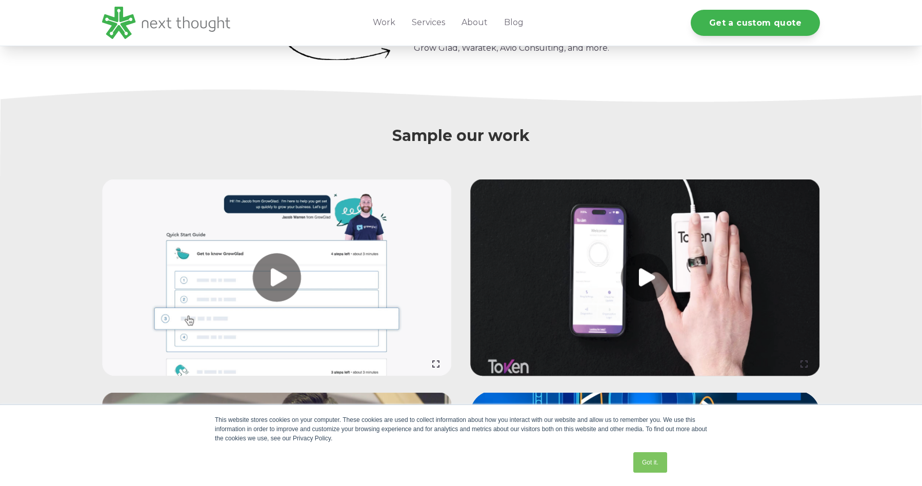
click at [648, 272] on link at bounding box center [645, 278] width 350 height 197
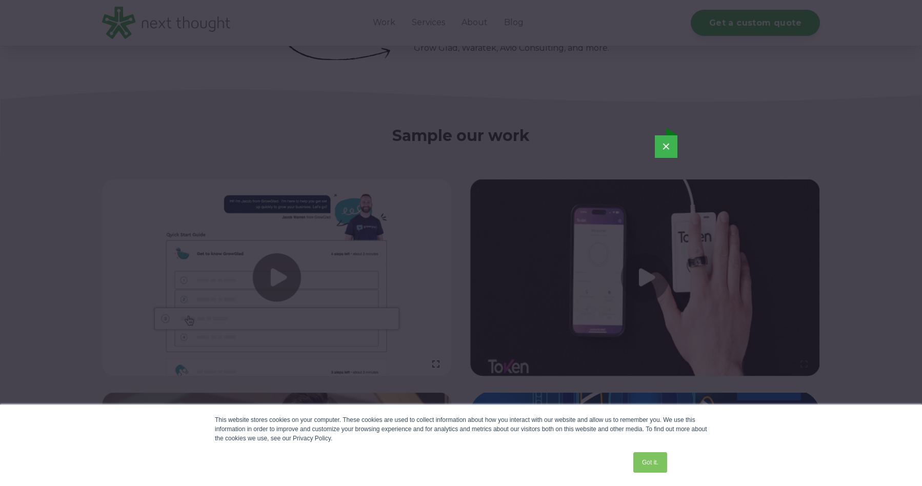
click at [667, 143] on button "×" at bounding box center [666, 146] width 23 height 23
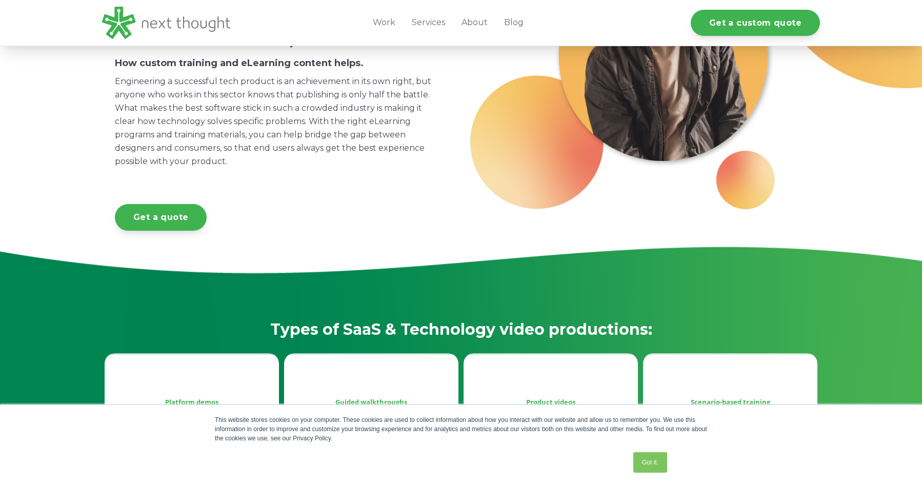
scroll to position [274, 0]
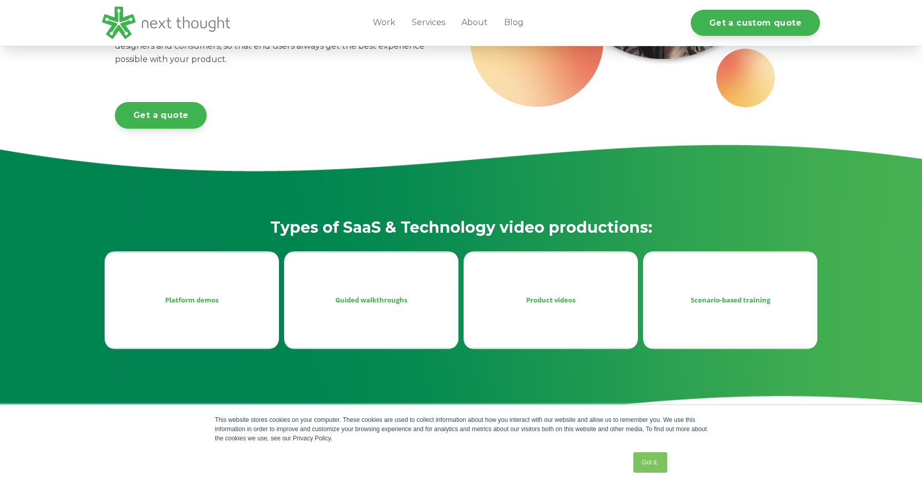
click at [545, 298] on div "Product videos" at bounding box center [551, 300] width 158 height 12
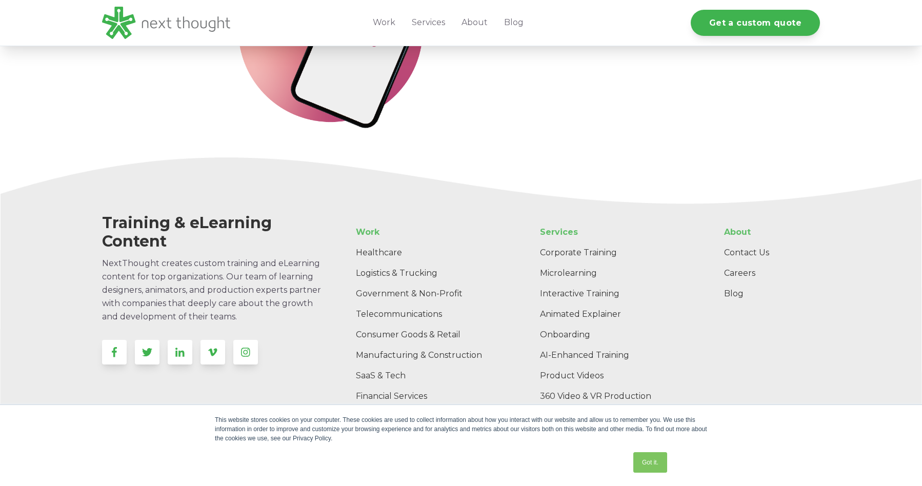
scroll to position [2010, 0]
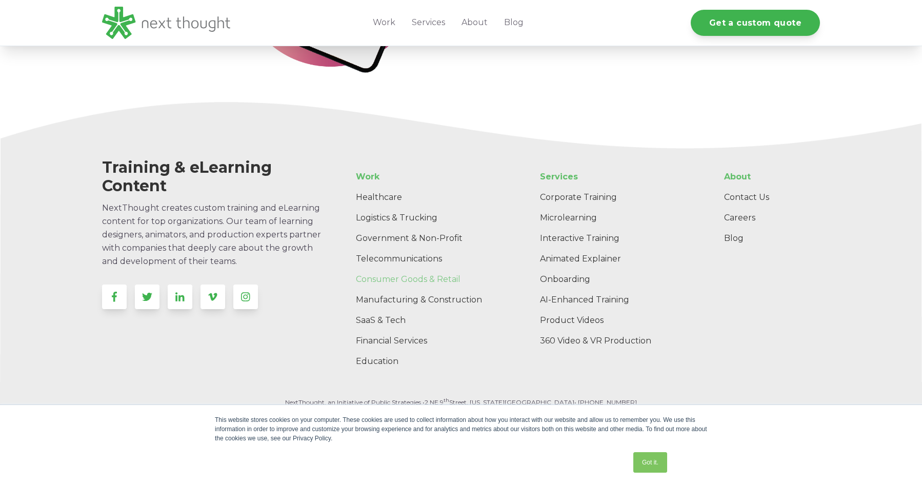
click at [381, 277] on link "Consumer Goods & Retail" at bounding box center [425, 279] width 154 height 21
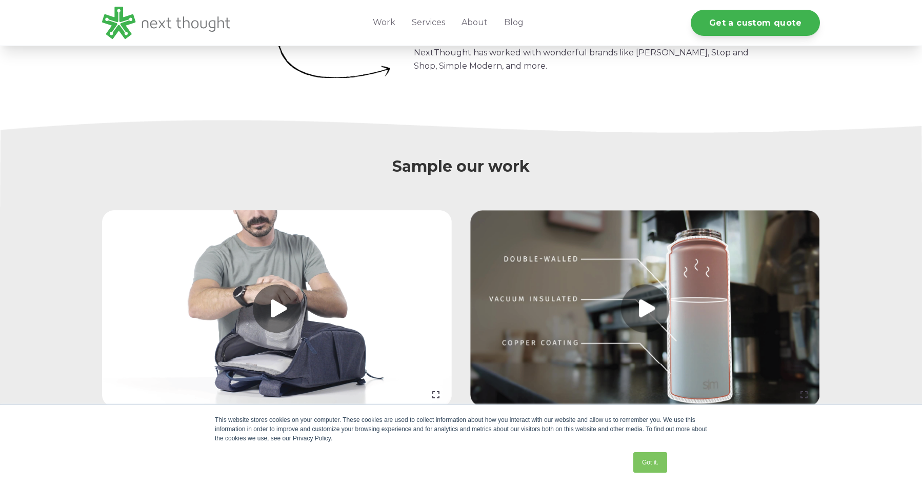
scroll to position [869, 0]
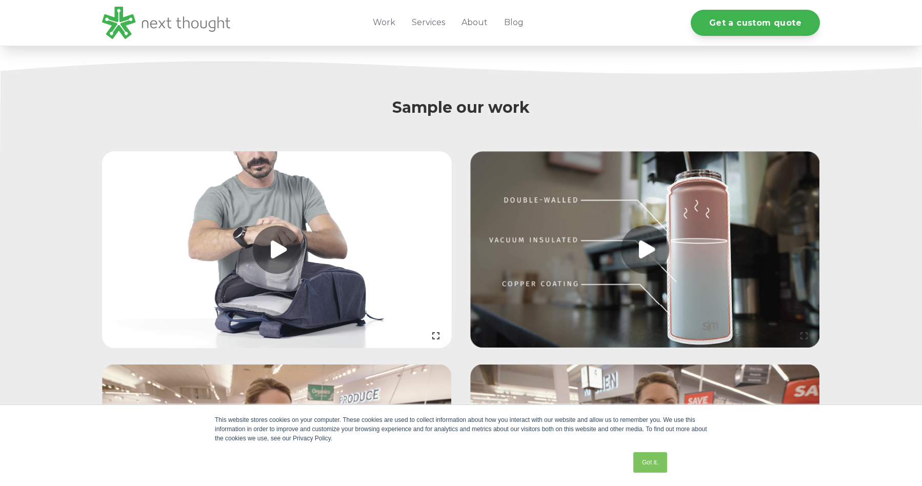
click at [282, 263] on link at bounding box center [277, 249] width 350 height 197
